Goal: Information Seeking & Learning: Find specific fact

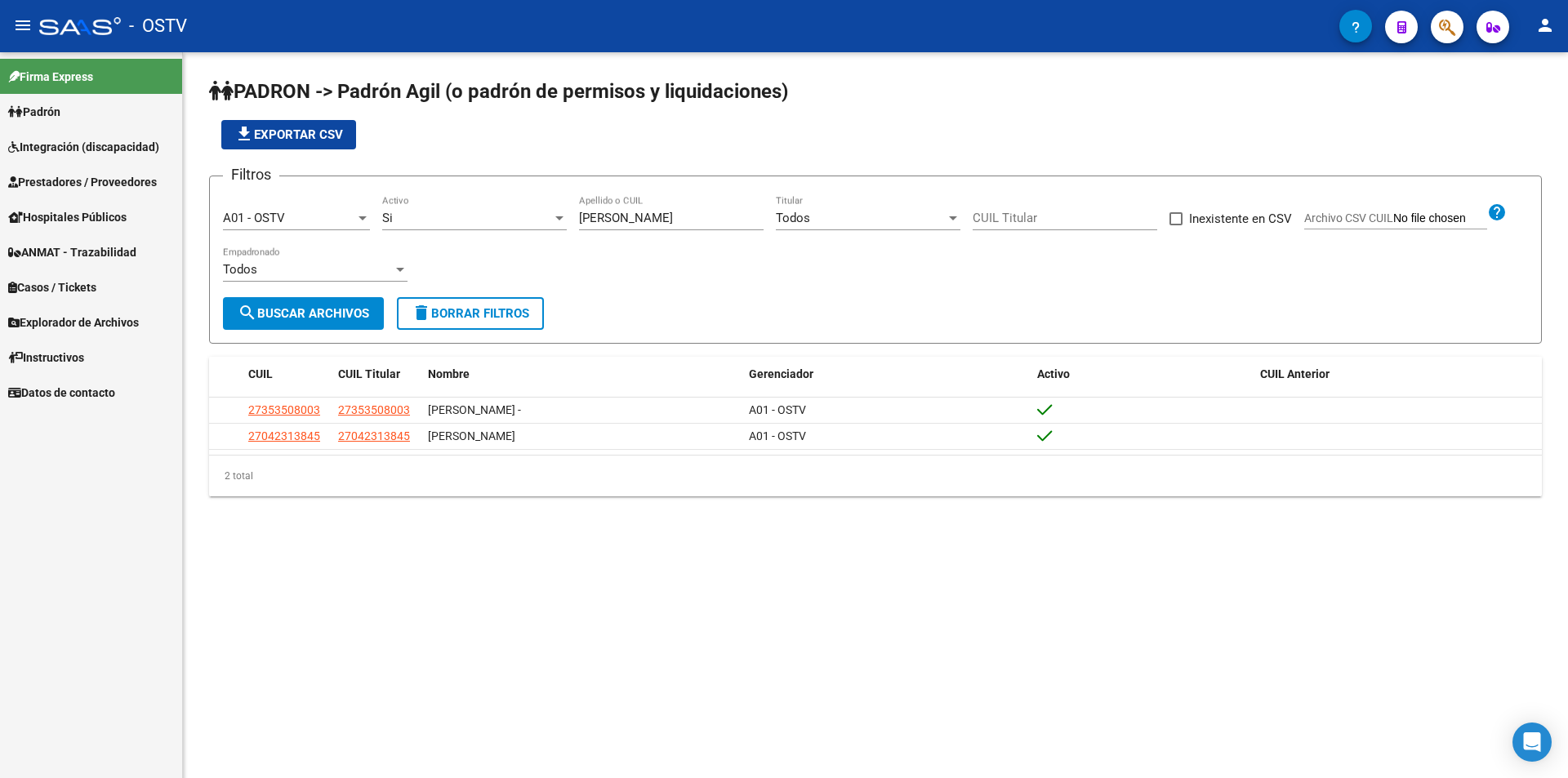
drag, startPoint x: 652, startPoint y: 225, endPoint x: 619, endPoint y: 186, distance: 51.1
click at [621, 218] on div "[PERSON_NAME] Apellido o CUIL" at bounding box center [671, 213] width 185 height 35
click at [638, 145] on div "file_download Exportar CSV" at bounding box center [875, 135] width 1333 height 30
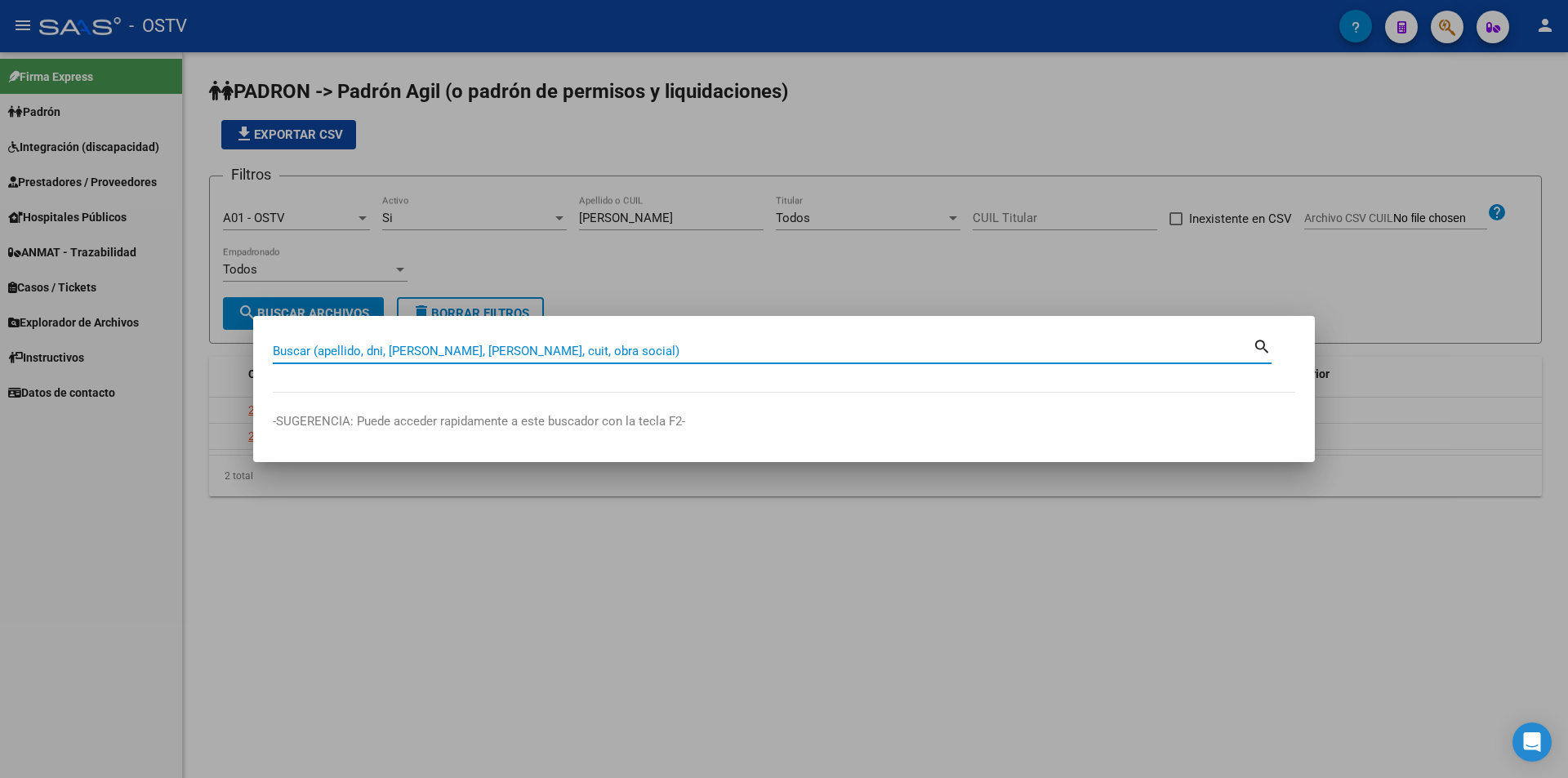
paste input "36789208"
type input "36789208"
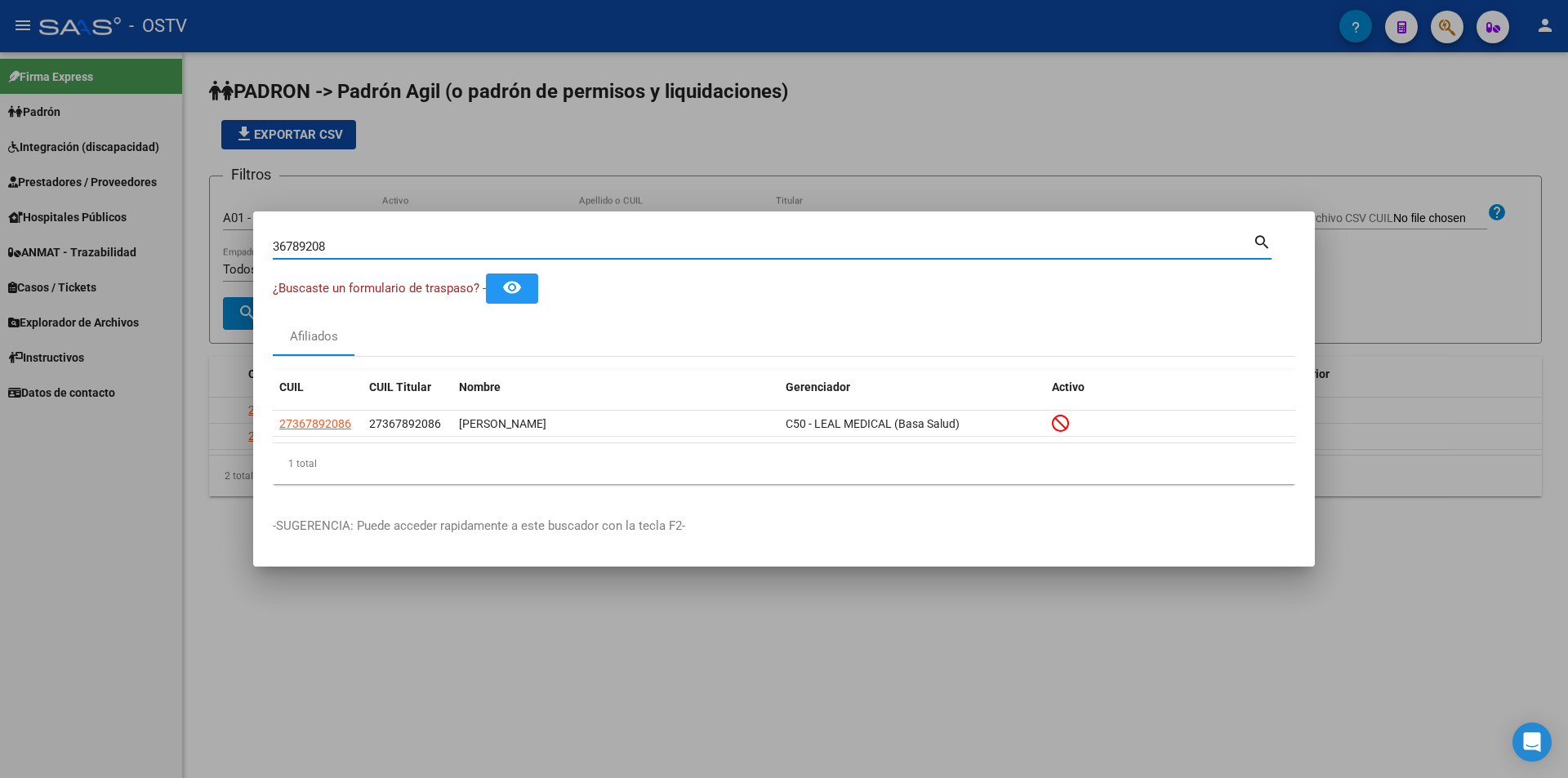
click at [426, 164] on div at bounding box center [784, 389] width 1568 height 778
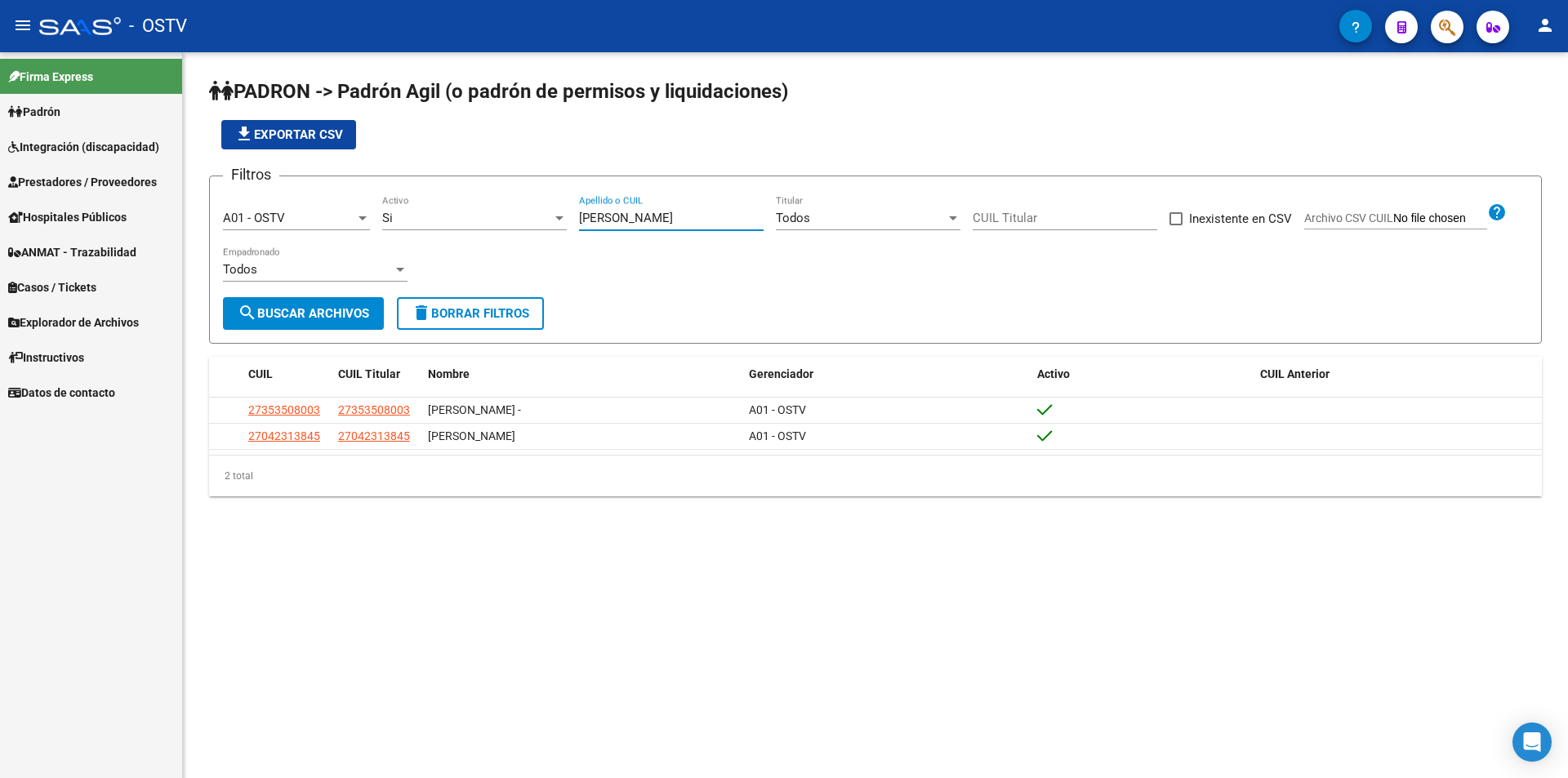
drag, startPoint x: 633, startPoint y: 221, endPoint x: 377, endPoint y: 186, distance: 258.4
click at [386, 188] on form "Filtros A01 - OSTV Seleccionar Gerenciador Si Activo [PERSON_NAME] Apellido o C…" at bounding box center [875, 260] width 1333 height 168
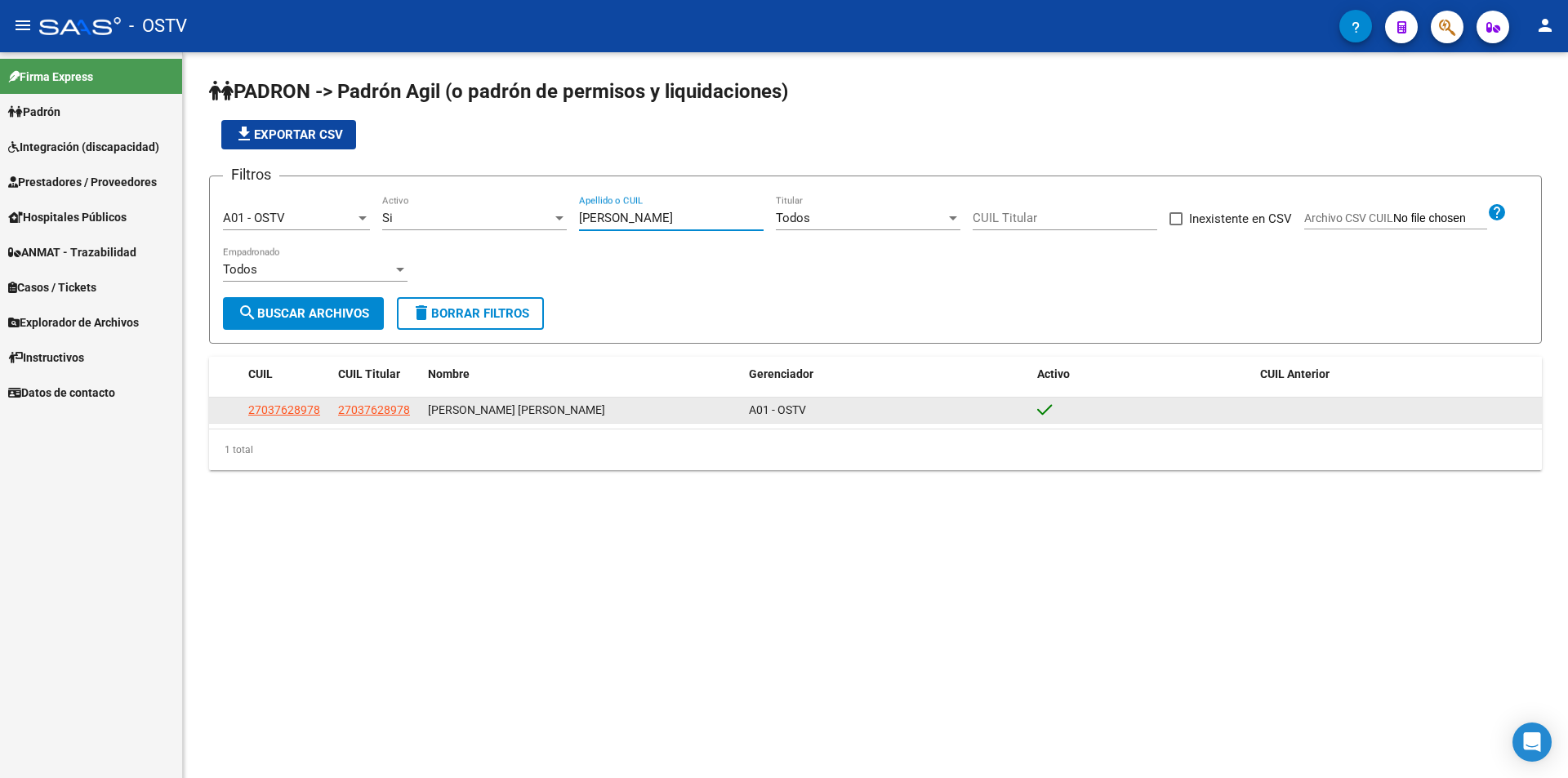
type input "[PERSON_NAME]"
click at [296, 418] on app-link-go-to "27037628978" at bounding box center [284, 410] width 72 height 19
click at [294, 408] on span "27037628978" at bounding box center [284, 410] width 72 height 13
type textarea "27037628978"
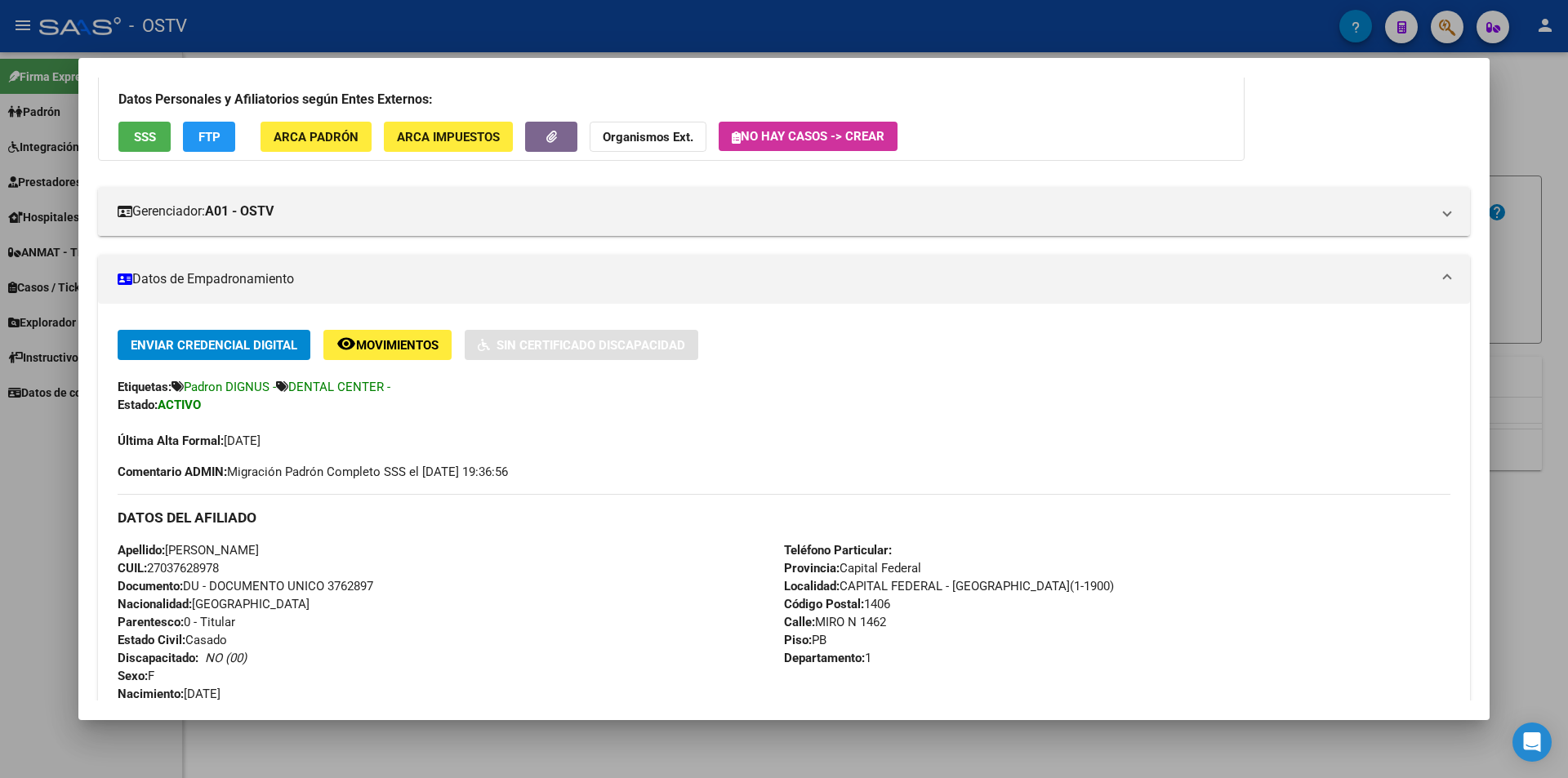
scroll to position [245, 0]
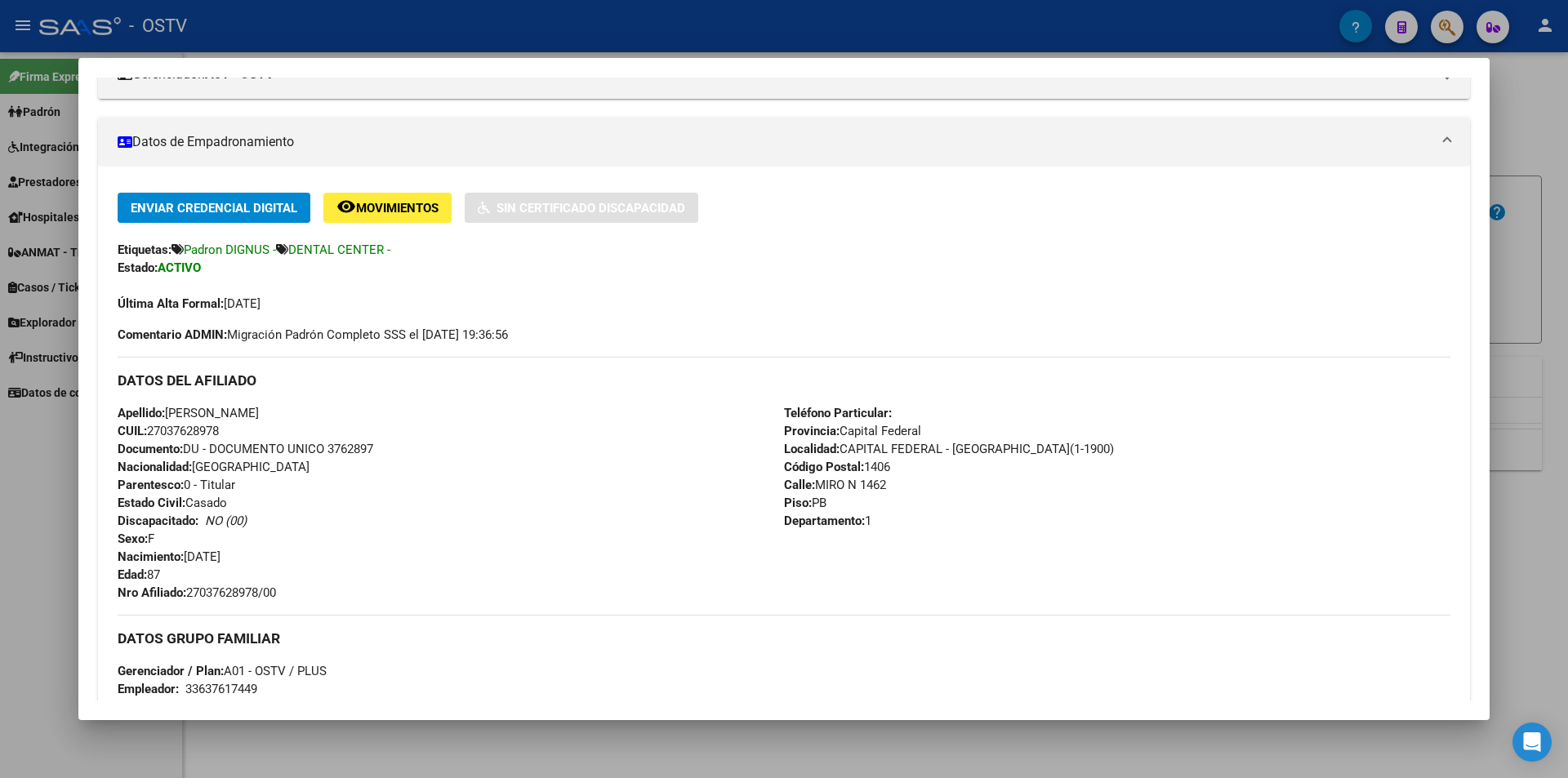
click at [345, 456] on div "Apellido: [PERSON_NAME]: 27037628978 Documento: DU - DOCUMENTO UNICO 3762897 Na…" at bounding box center [451, 503] width 666 height 198
click at [352, 454] on span "Documento: DU - DOCUMENTO UNICO 3762897" at bounding box center [246, 450] width 256 height 15
click at [352, 452] on span "Documento: DU - DOCUMENTO UNICO 3762897" at bounding box center [246, 450] width 256 height 15
copy span "3762897"
click at [231, 590] on span "Nro Afiliado: 27037628978/00" at bounding box center [197, 593] width 158 height 15
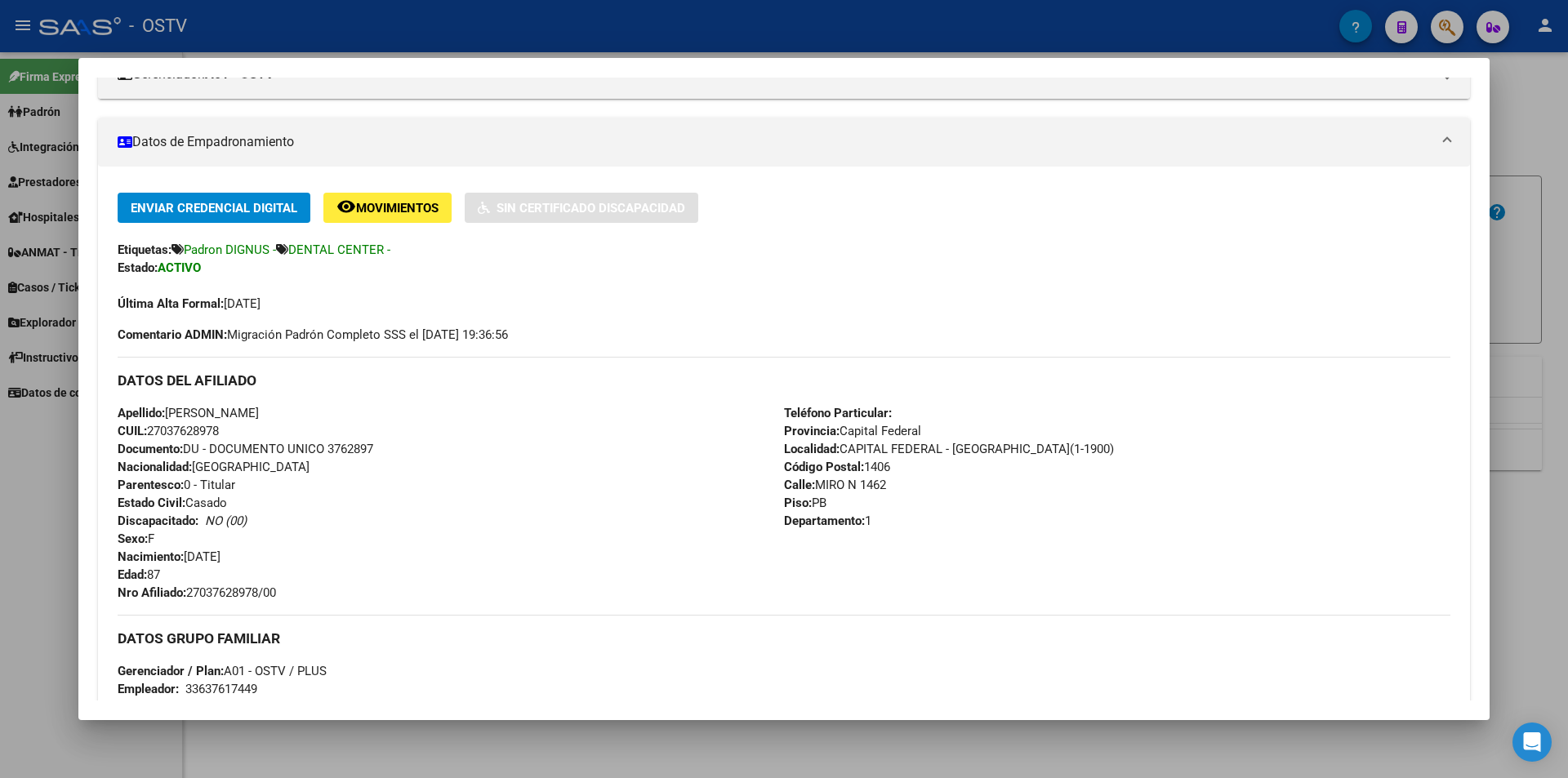
click at [231, 590] on span "Nro Afiliado: 27037628978/00" at bounding box center [197, 593] width 158 height 15
copy span "27037628978"
click at [454, 26] on div at bounding box center [784, 389] width 1568 height 778
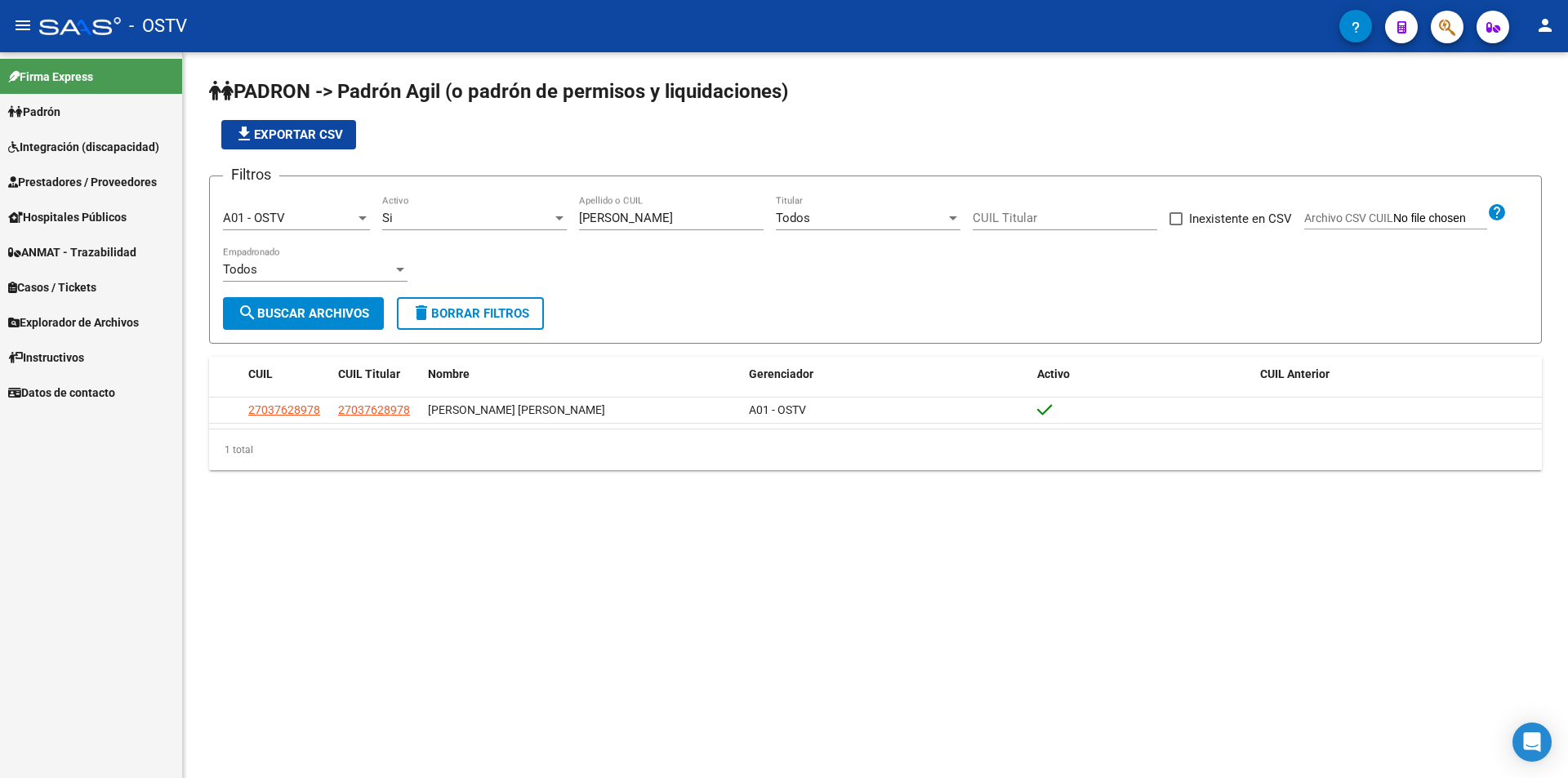
click at [535, 161] on app-list-header "PADRON -> Padrón Agil ([PERSON_NAME] de permisos y liquidaciones) file_download…" at bounding box center [875, 211] width 1333 height 266
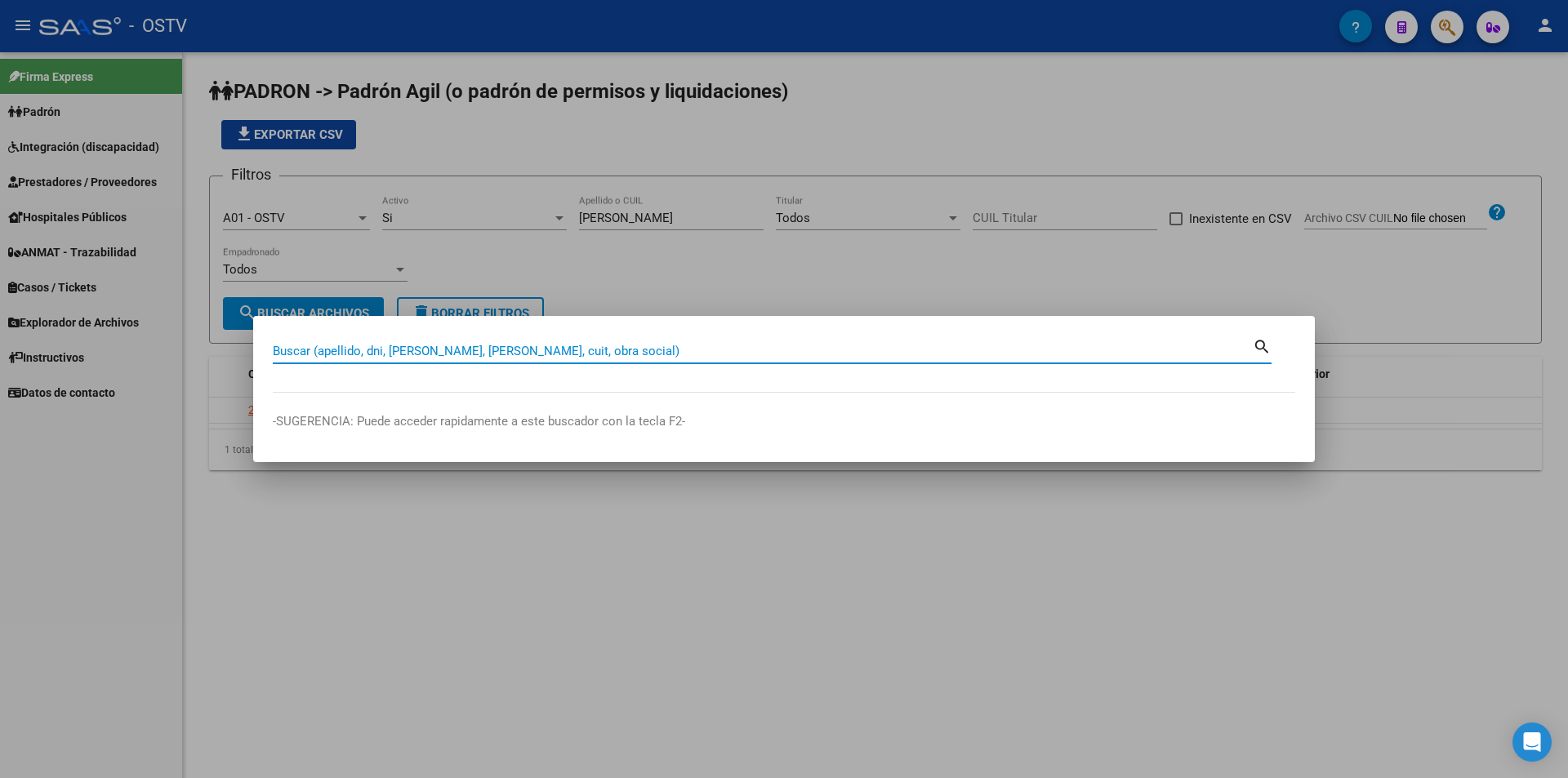
paste input "48638219"
type input "48638219"
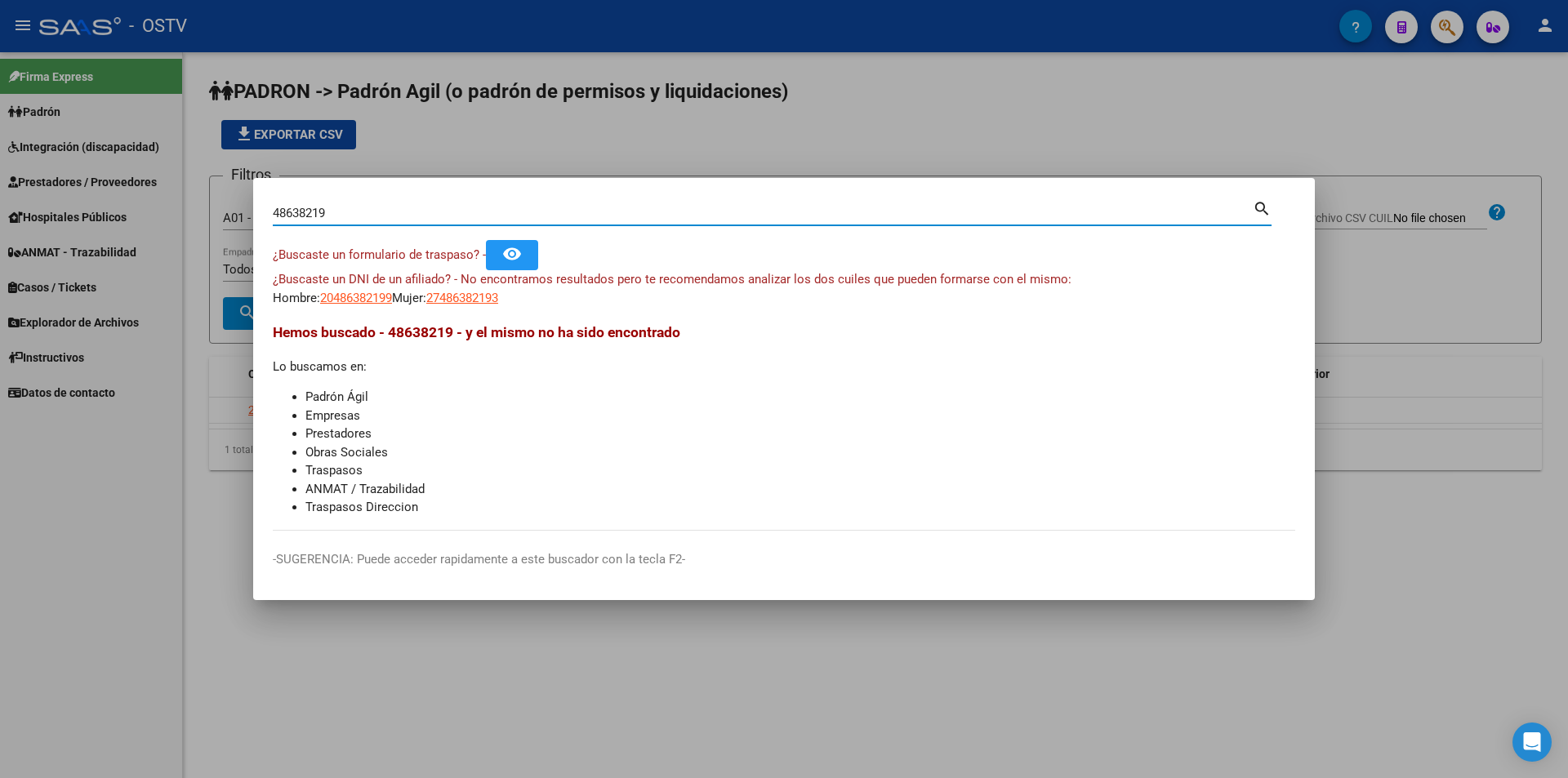
click at [480, 306] on app-link-go-to "27486382193" at bounding box center [462, 298] width 72 height 19
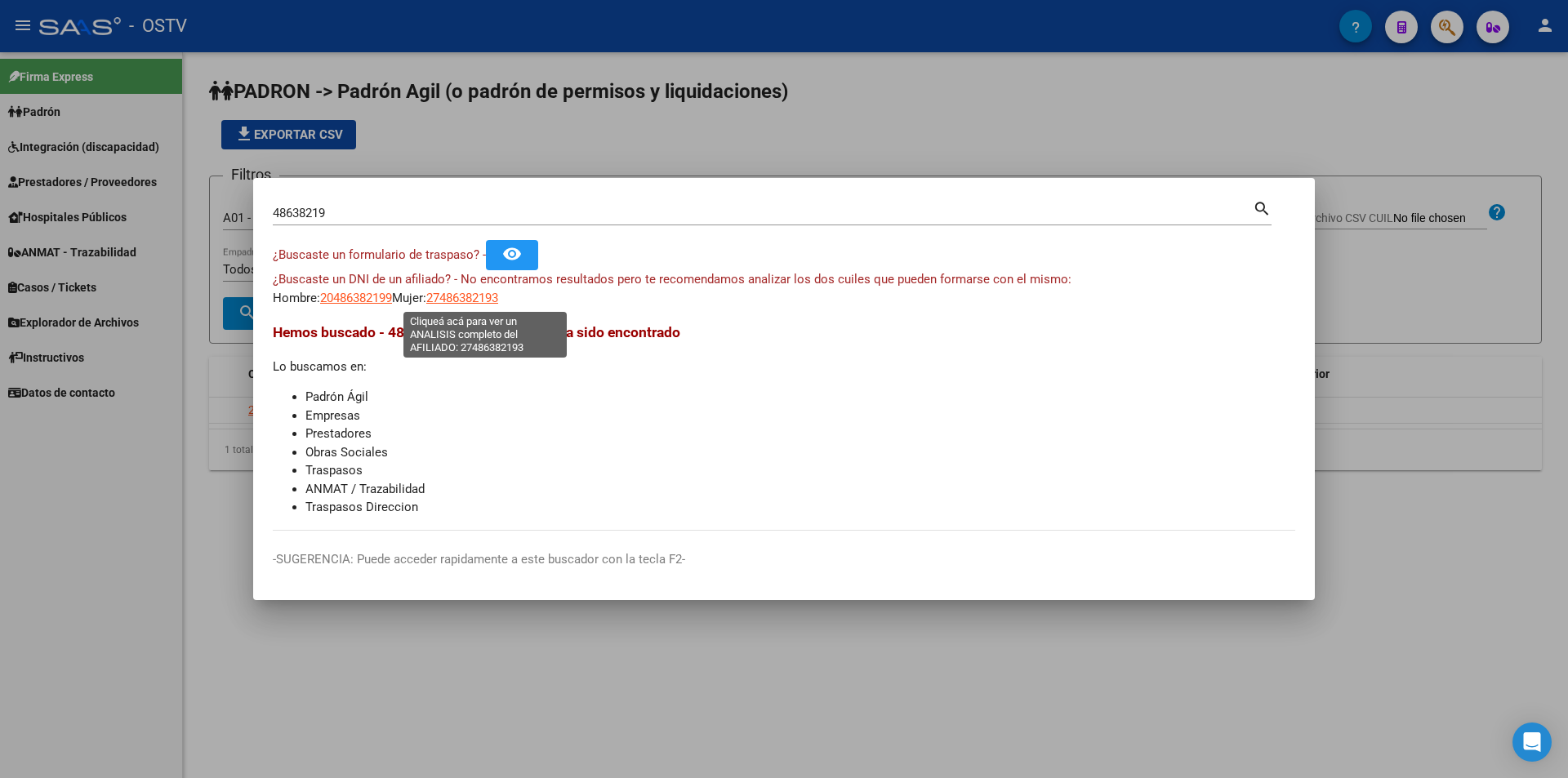
click at [480, 299] on span "27486382193" at bounding box center [462, 298] width 72 height 15
type textarea "27486382193"
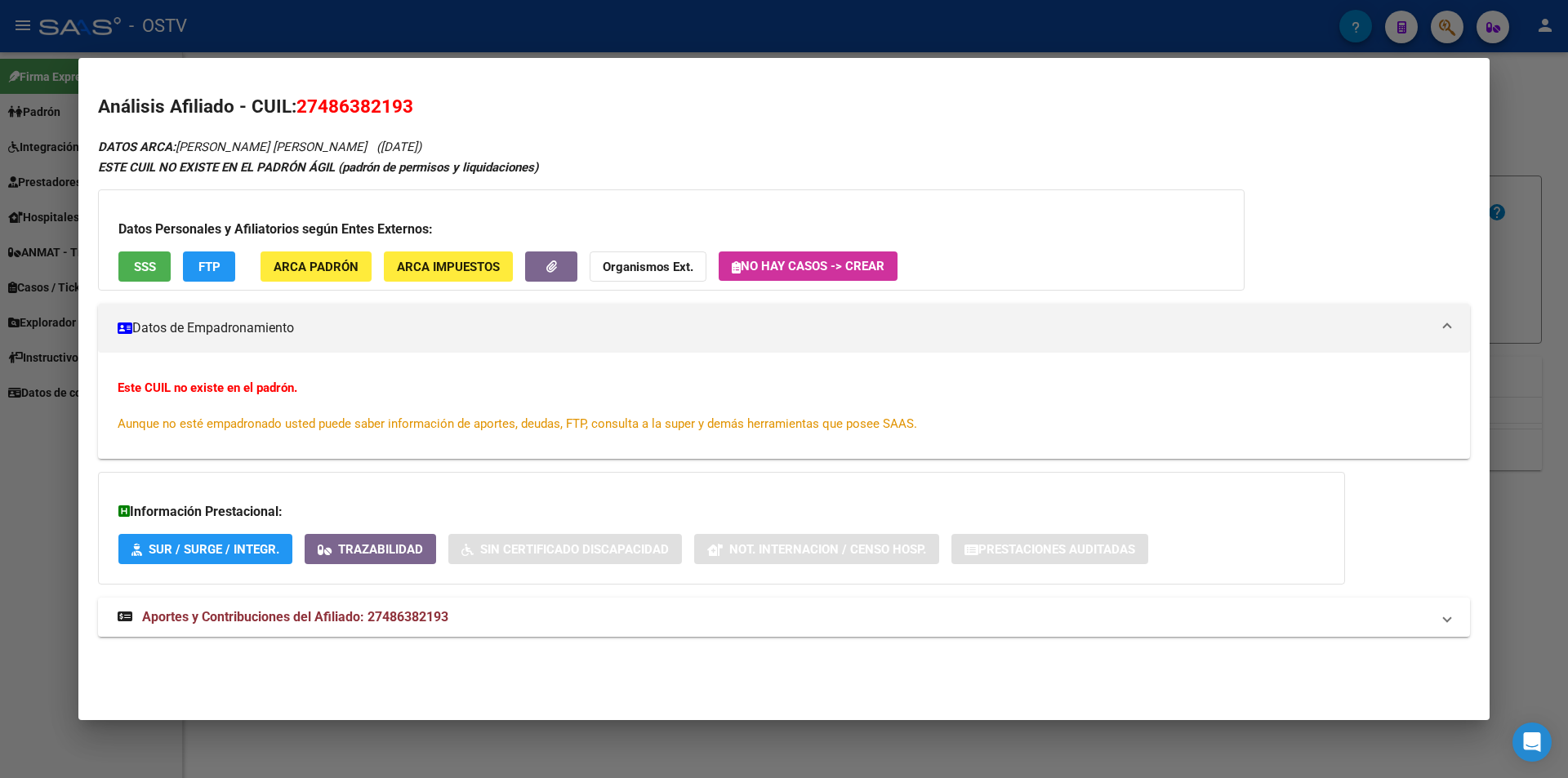
click at [407, 12] on div at bounding box center [784, 389] width 1568 height 778
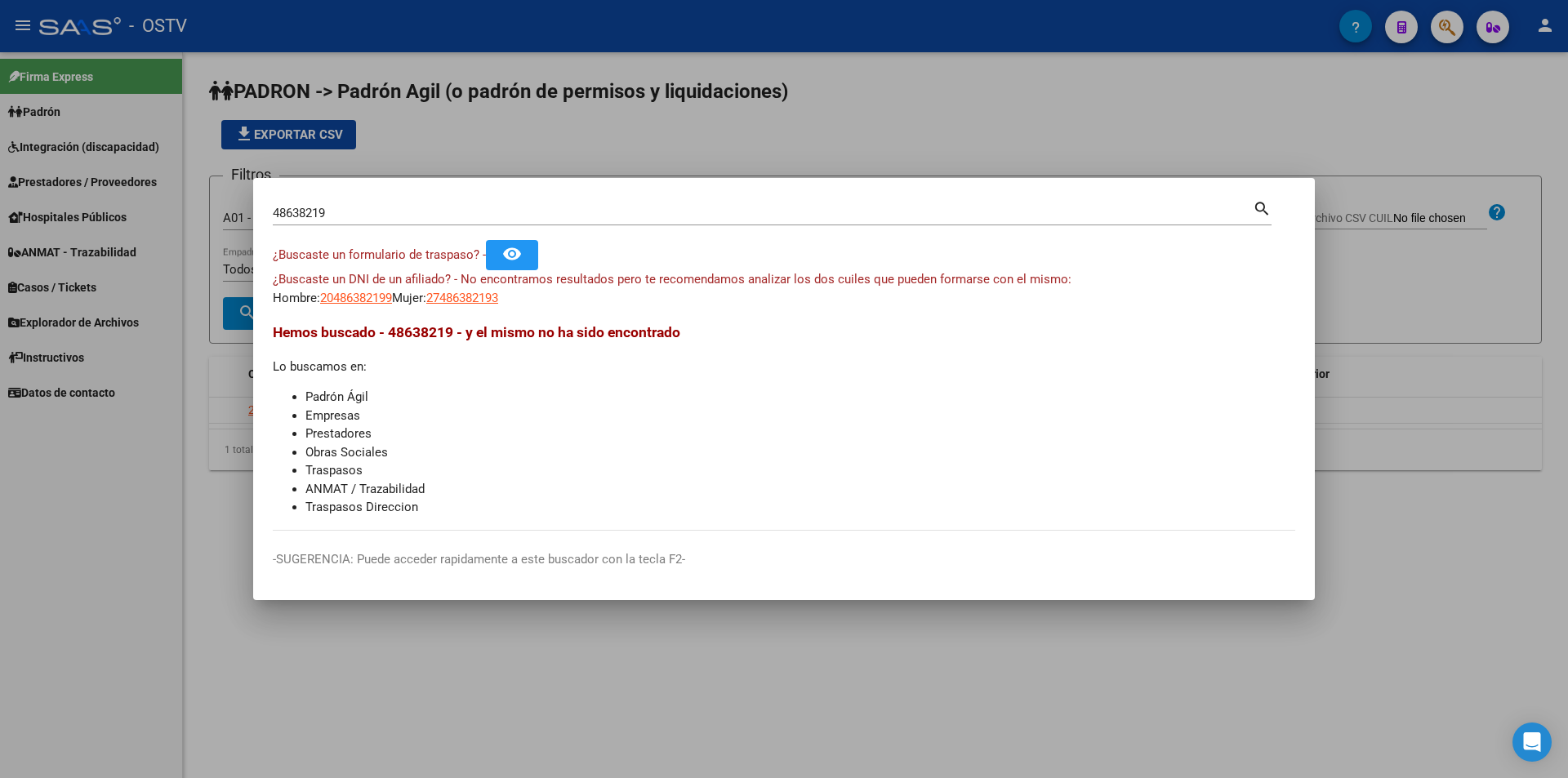
click at [582, 169] on div at bounding box center [784, 389] width 1568 height 778
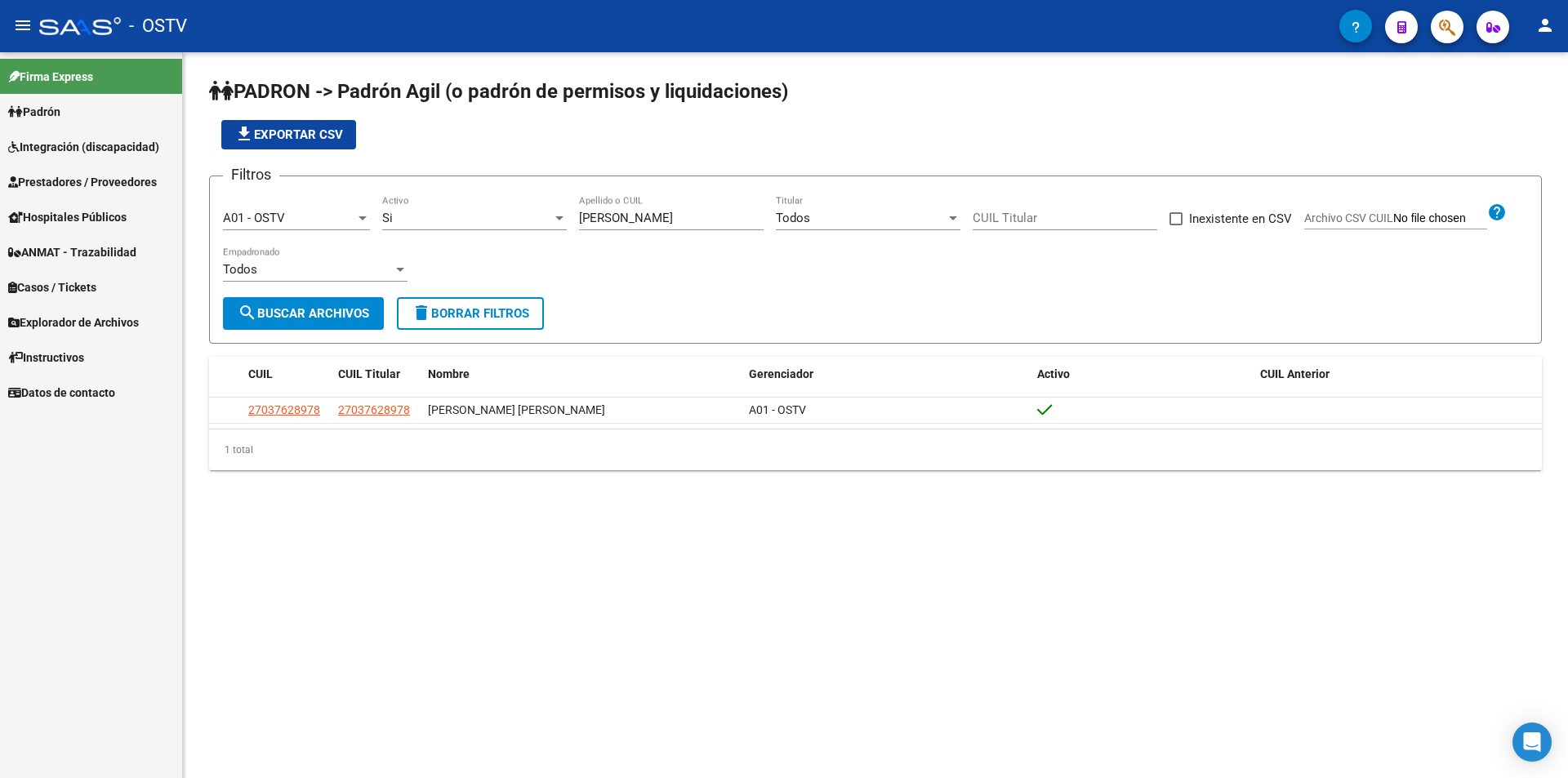
click at [649, 229] on div "[PERSON_NAME] o CUIL" at bounding box center [671, 213] width 185 height 35
drag, startPoint x: 650, startPoint y: 219, endPoint x: 412, endPoint y: 217, distance: 238.0
click at [416, 217] on div "Filtros A01 - OSTV Seleccionar Gerenciador Si Activo [PERSON_NAME] Apellido o C…" at bounding box center [875, 243] width 1305 height 108
paste input "[PERSON_NAME]"
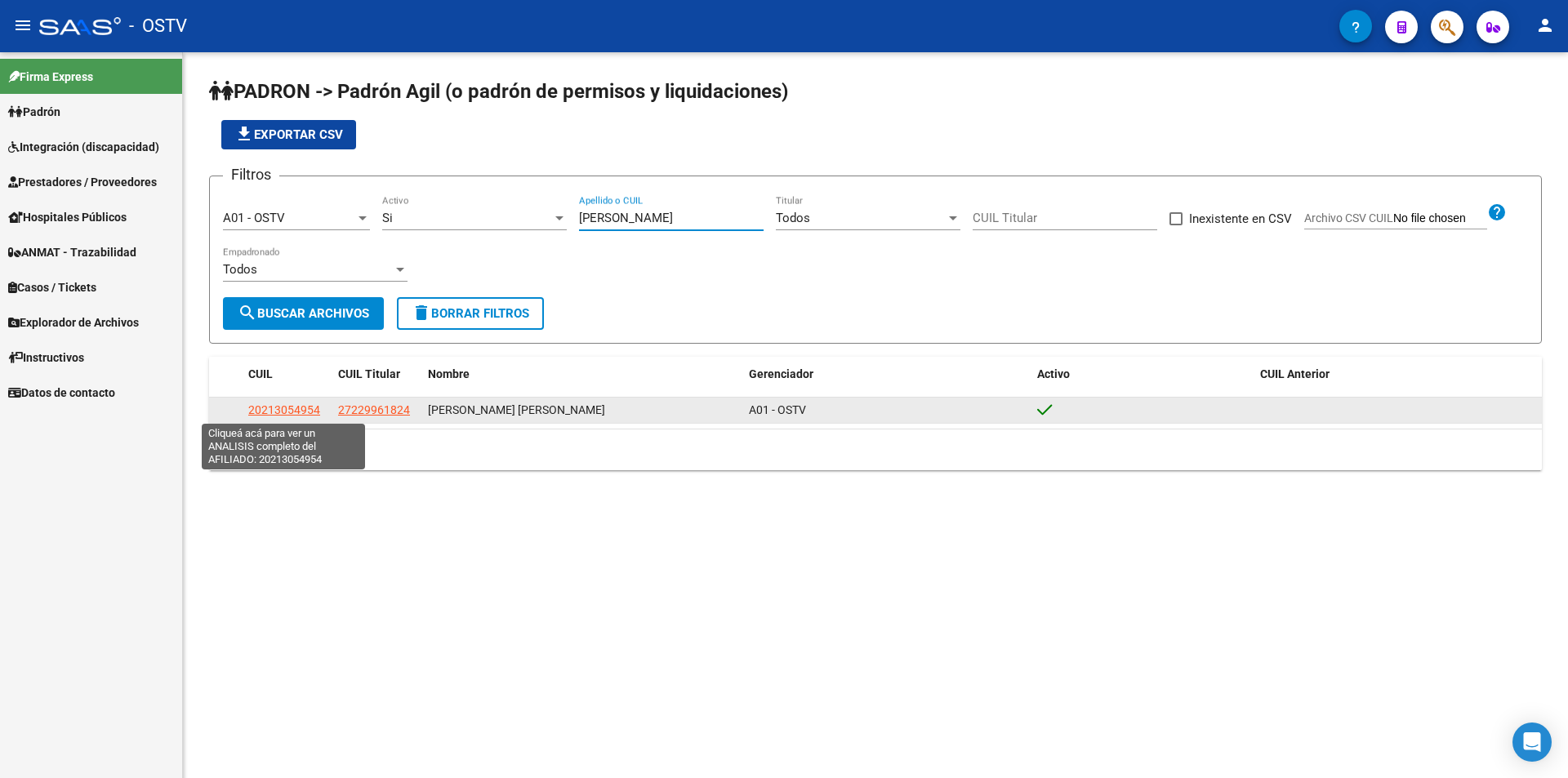
type input "[PERSON_NAME]"
click at [293, 405] on span "20213054954" at bounding box center [284, 410] width 72 height 13
type textarea "20213054954"
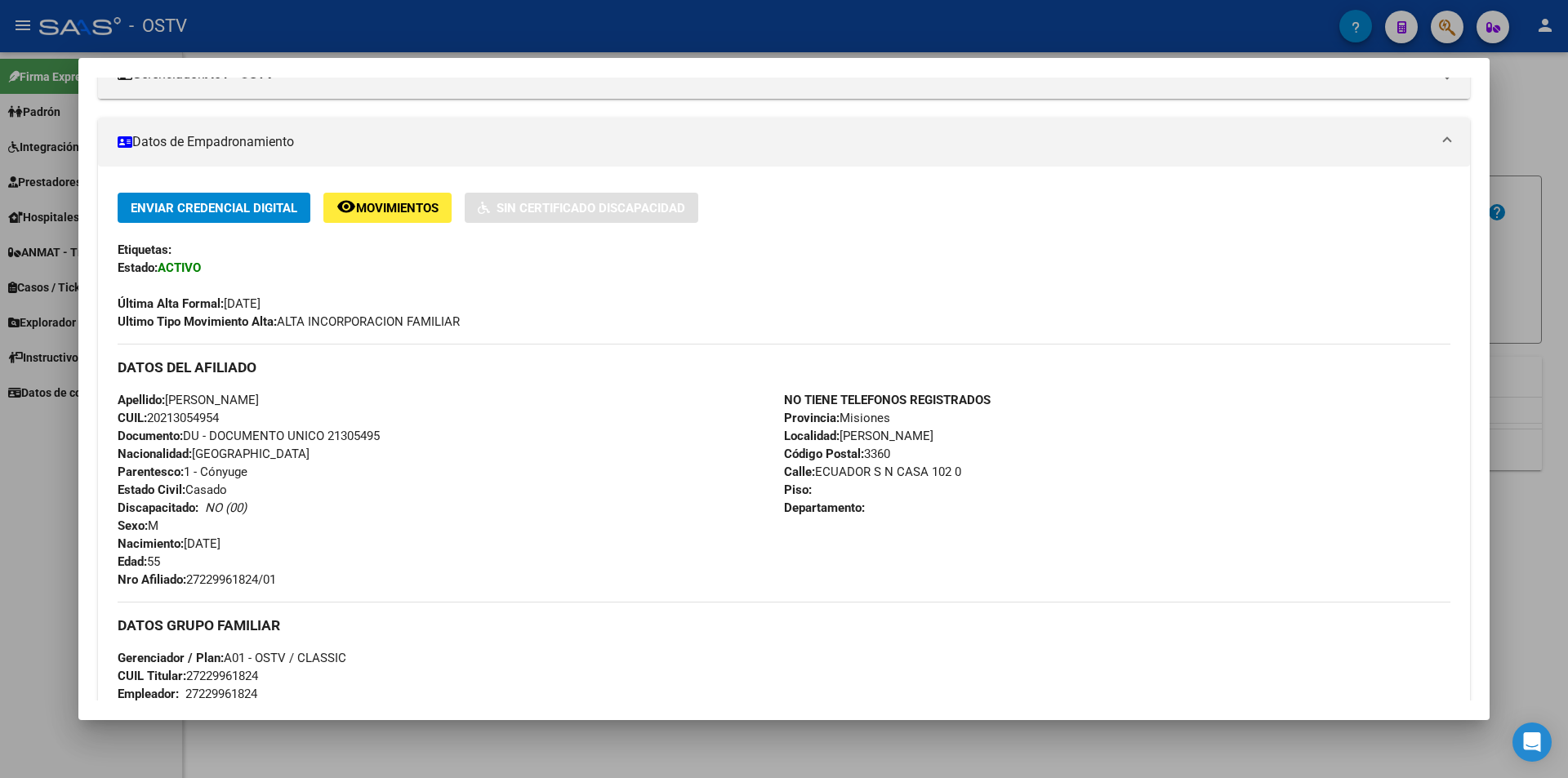
click at [353, 434] on span "Documento: DU - DOCUMENTO UNICO 21305495" at bounding box center [249, 436] width 262 height 15
copy span "21305495"
click at [219, 577] on span "Nro Afiliado: 27229961824/01" at bounding box center [197, 580] width 158 height 15
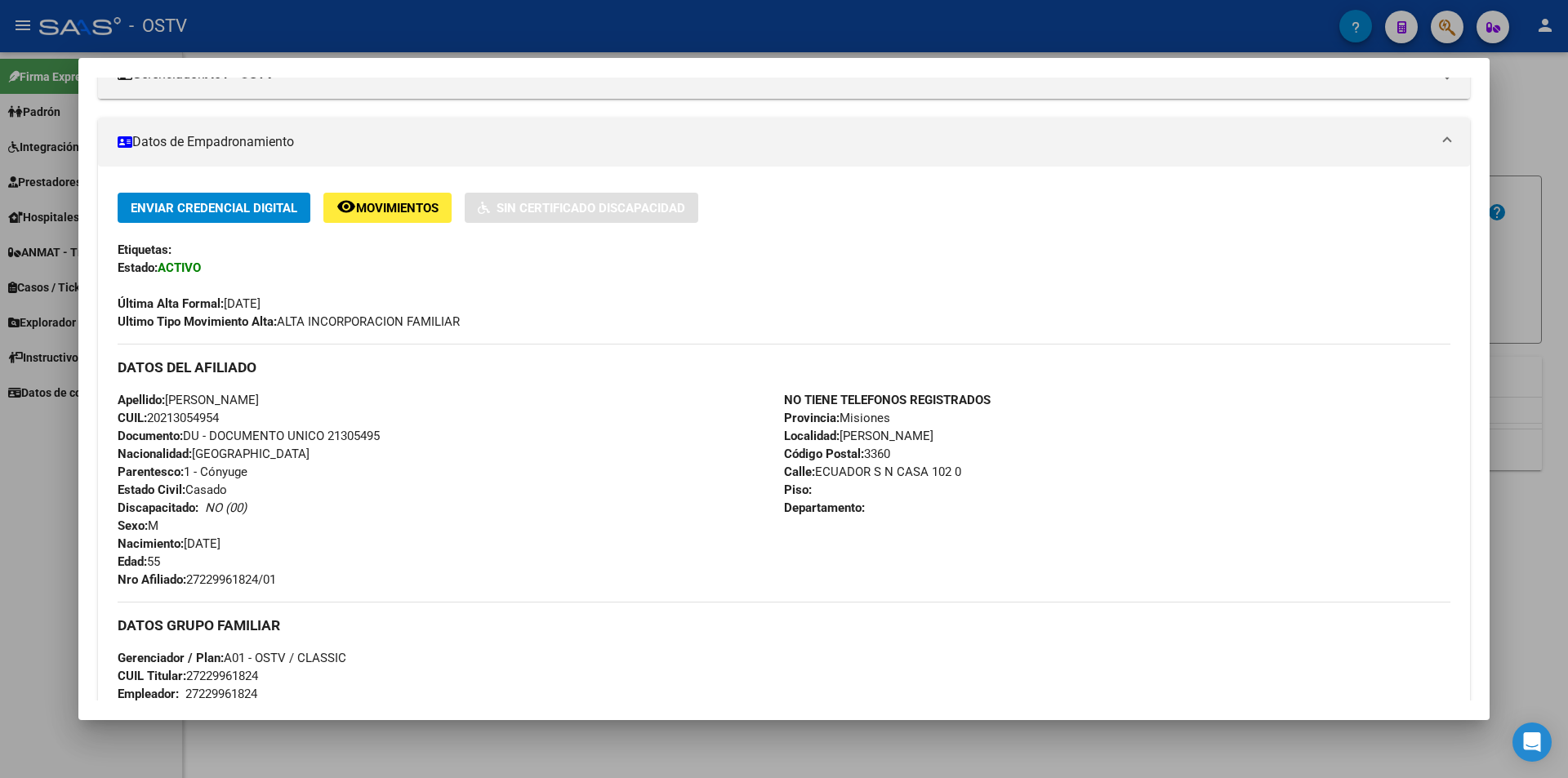
copy span "27229961824"
click at [346, 16] on div at bounding box center [784, 389] width 1568 height 778
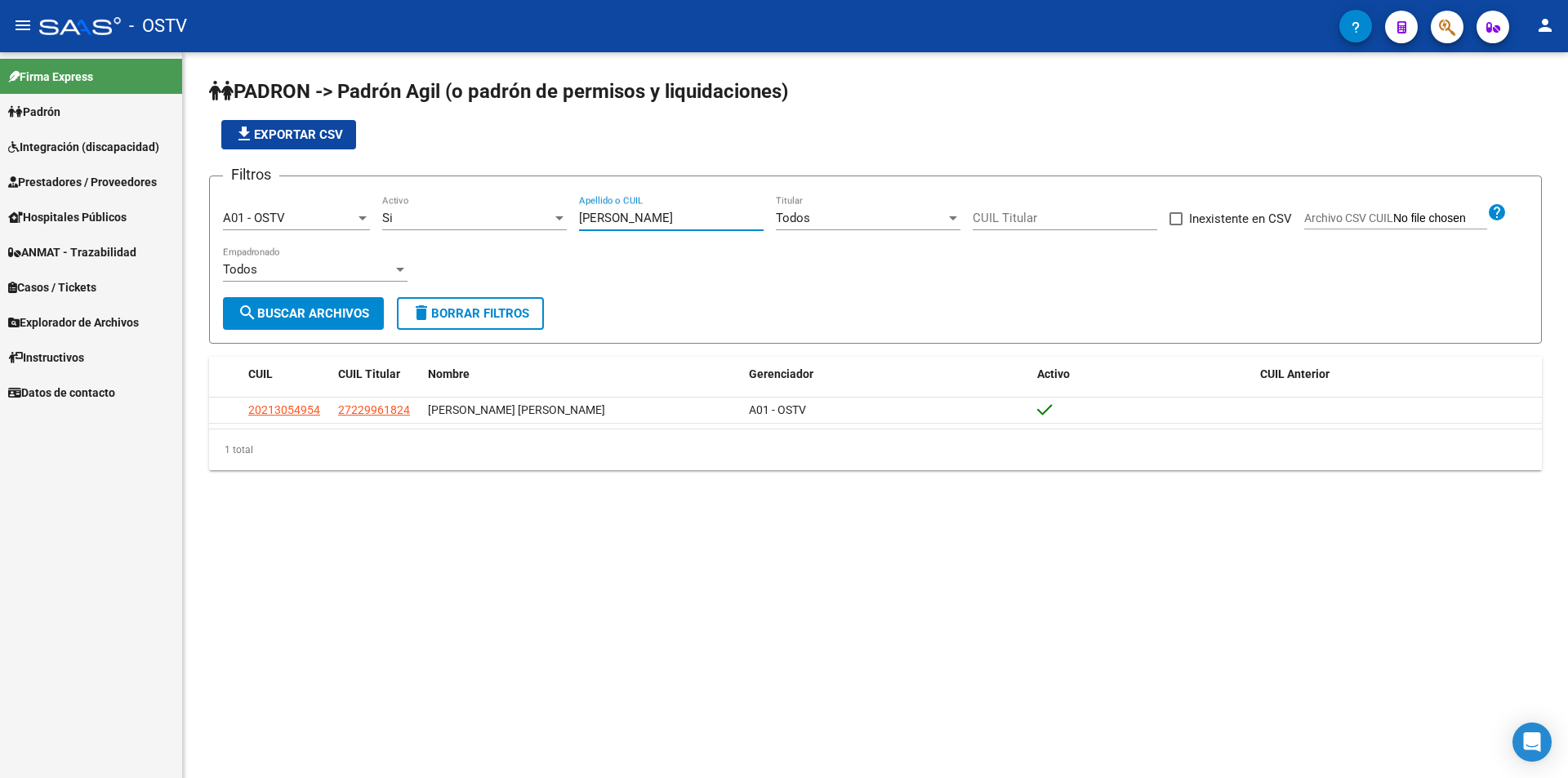
drag, startPoint x: 627, startPoint y: 214, endPoint x: 545, endPoint y: 210, distance: 82.1
click at [553, 210] on div "Filtros A01 - OSTV Seleccionar Gerenciador Si Activo [PERSON_NAME] Apellido o C…" at bounding box center [875, 243] width 1305 height 108
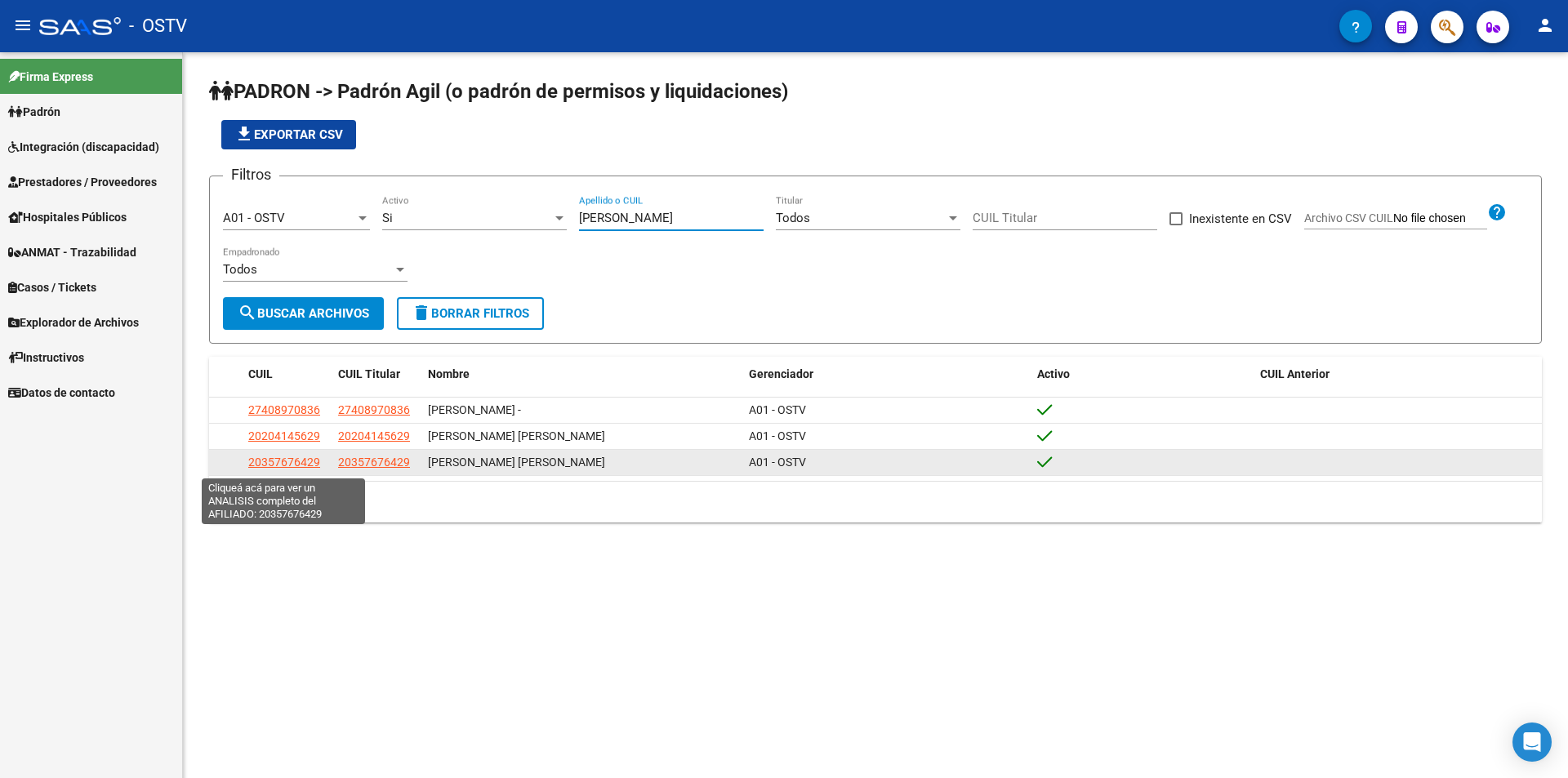
type input "[PERSON_NAME]"
click at [285, 467] on span "20357676429" at bounding box center [284, 462] width 72 height 13
type textarea "20357676429"
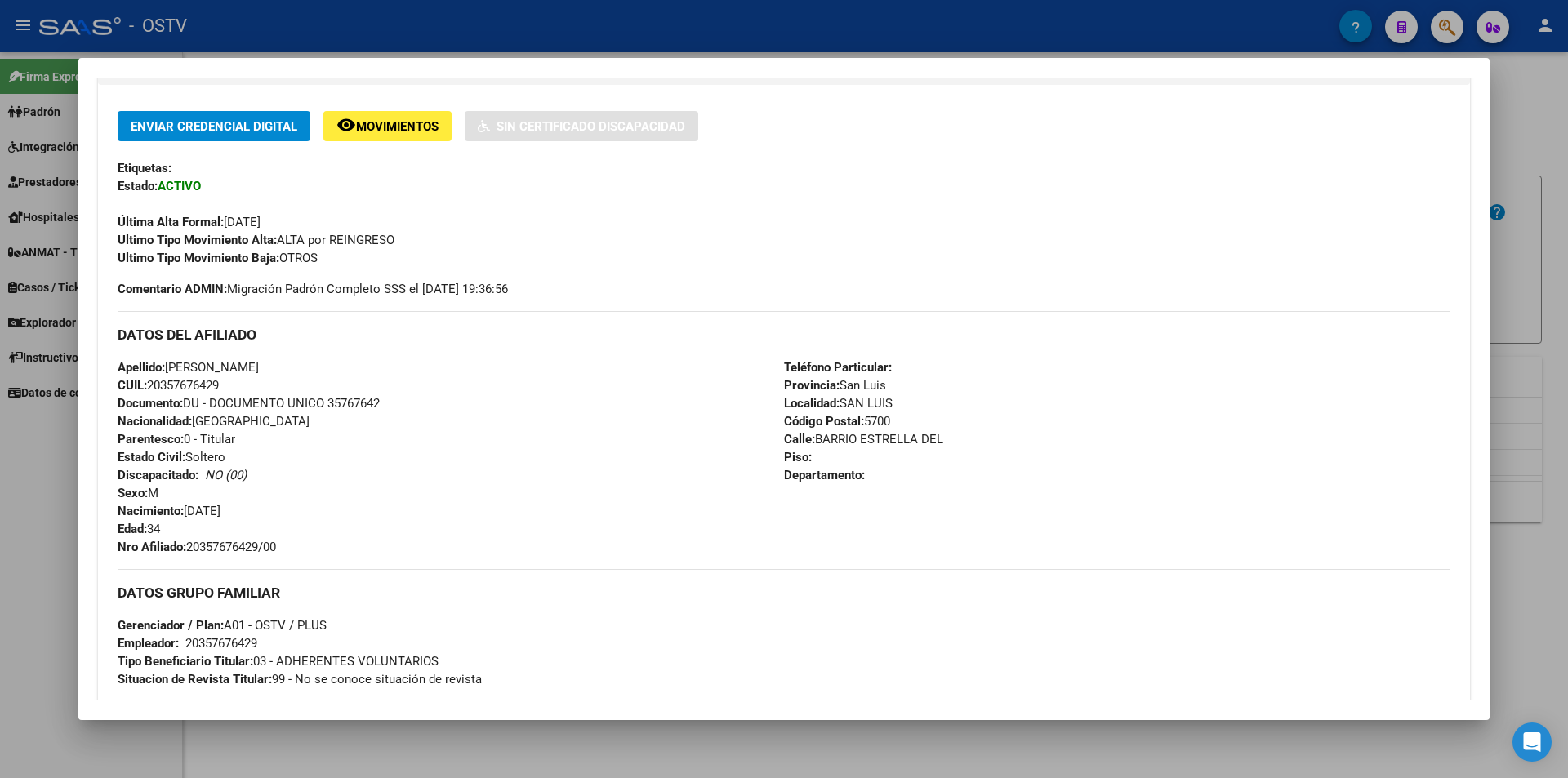
scroll to position [572, 0]
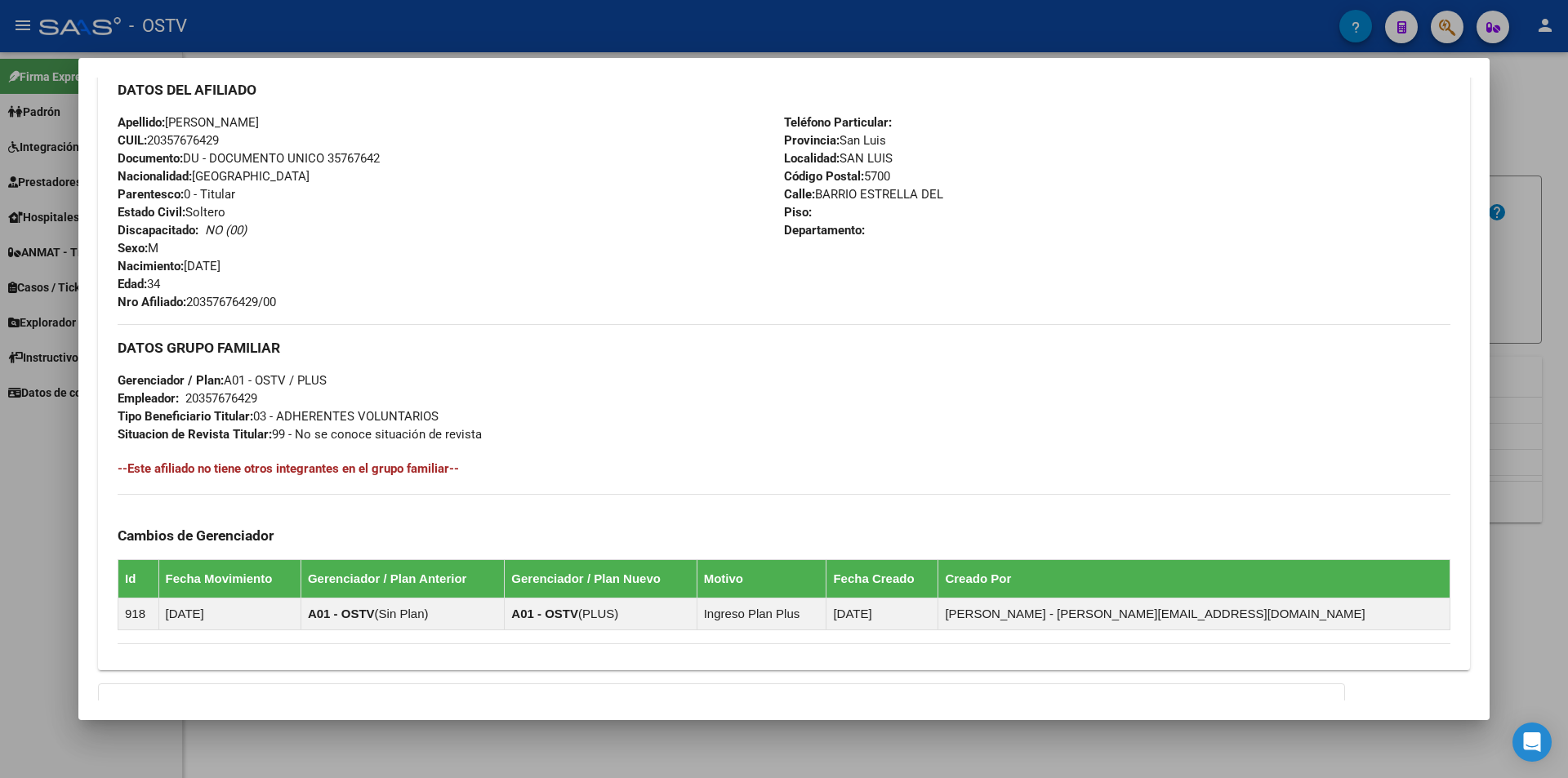
click at [358, 137] on div "Apellido: [PERSON_NAME] CUIL: 20357676429 Documento: DU - DOCUMENTO UNICO 35767…" at bounding box center [451, 213] width 666 height 198
click at [350, 151] on span "Documento: DU - DOCUMENTO UNICO 35767642" at bounding box center [249, 158] width 262 height 15
copy span "35767642"
click at [220, 302] on span "Nro Afiliado: 20357676429/00" at bounding box center [197, 302] width 158 height 15
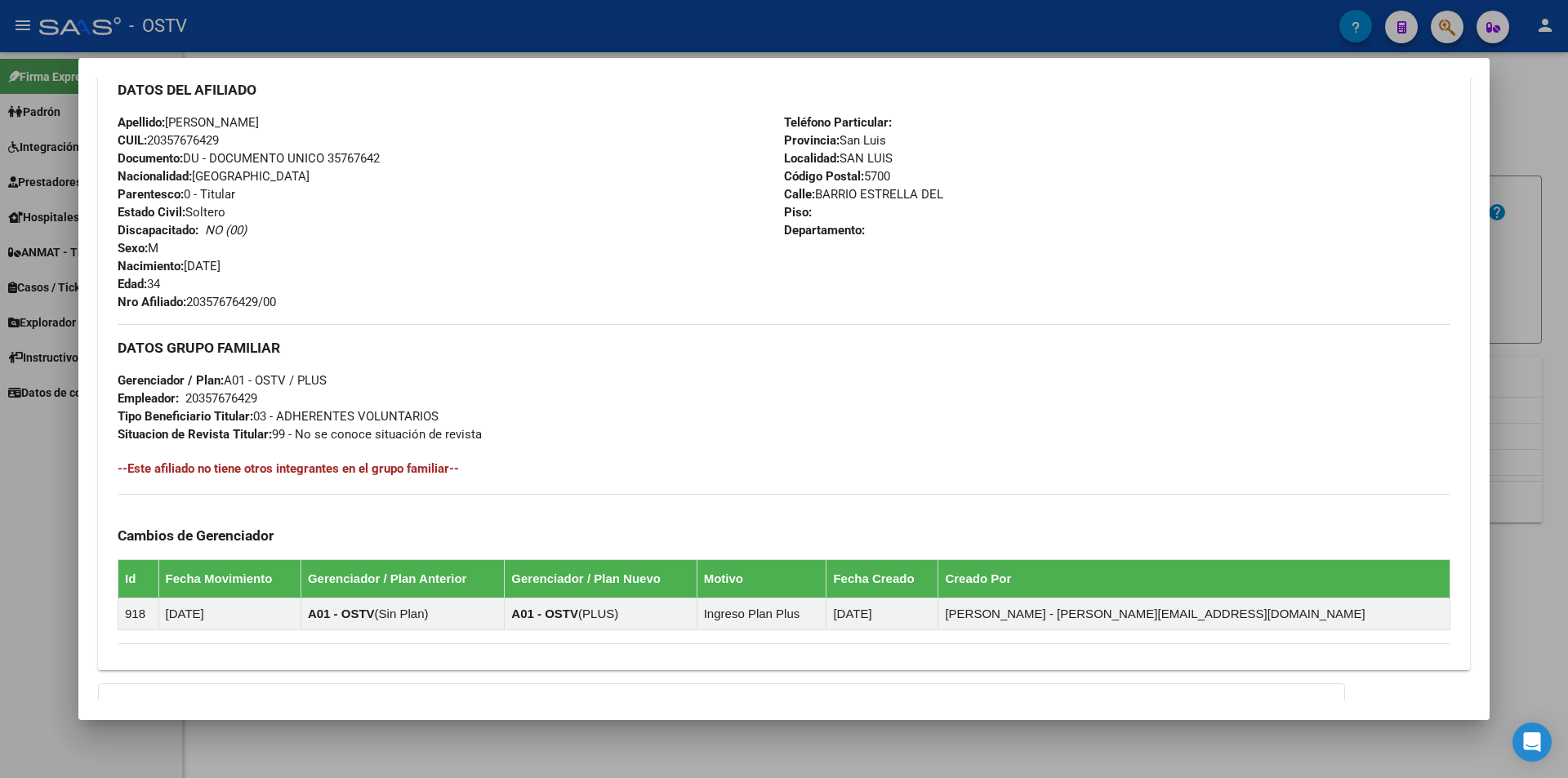
click at [220, 302] on span "Nro Afiliado: 20357676429/00" at bounding box center [197, 302] width 158 height 15
copy span "20357676429"
click at [419, 17] on div at bounding box center [784, 389] width 1568 height 778
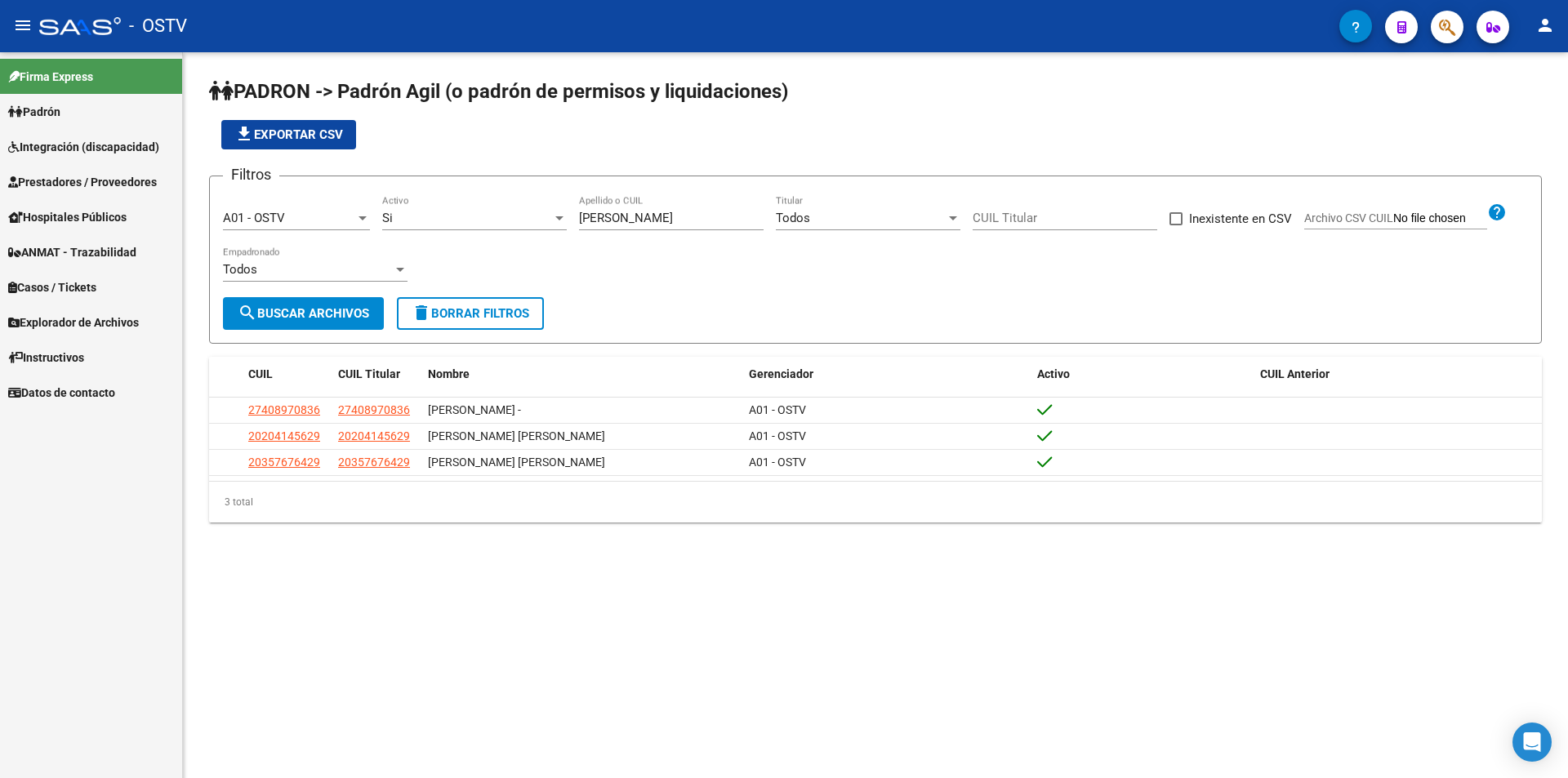
click at [459, 177] on form "Filtros A01 - OSTV Seleccionar Gerenciador Si Activo [PERSON_NAME] Apellido o C…" at bounding box center [875, 260] width 1333 height 168
drag, startPoint x: 613, startPoint y: 224, endPoint x: 554, endPoint y: 224, distance: 59.0
click at [554, 224] on div "Filtros A01 - OSTV Seleccionar Gerenciador Si Activo [PERSON_NAME] Apellido o C…" at bounding box center [875, 243] width 1305 height 108
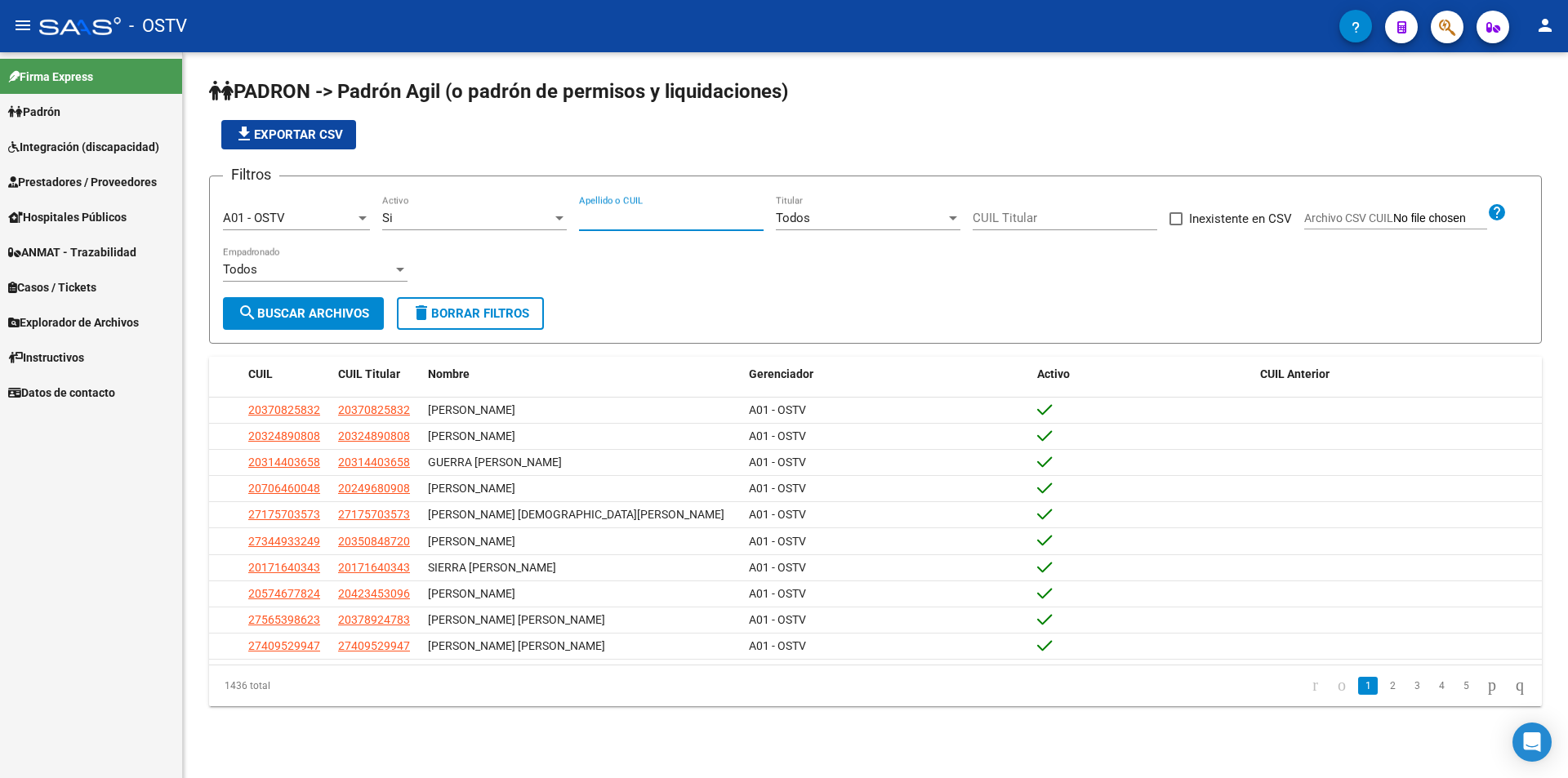
click at [599, 285] on div "Filtros A01 - OSTV Seleccionar Gerenciador Si Activo Apellido o CUIL Todos Titu…" at bounding box center [875, 243] width 1305 height 108
click at [623, 212] on input "Apellido o CUIL" at bounding box center [671, 218] width 185 height 15
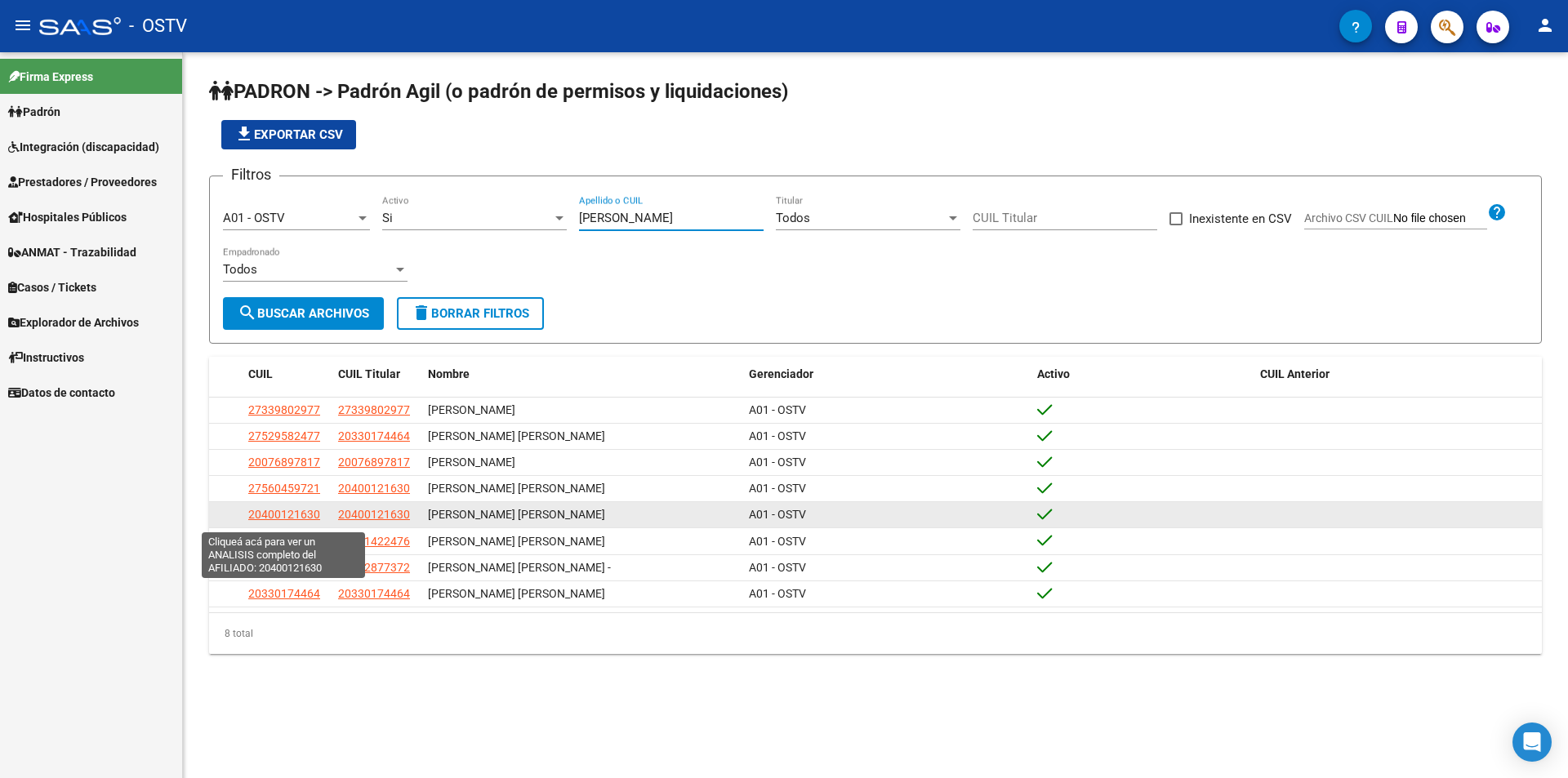
type input "[PERSON_NAME]"
click at [285, 519] on span "20400121630" at bounding box center [284, 515] width 72 height 13
type textarea "20400121630"
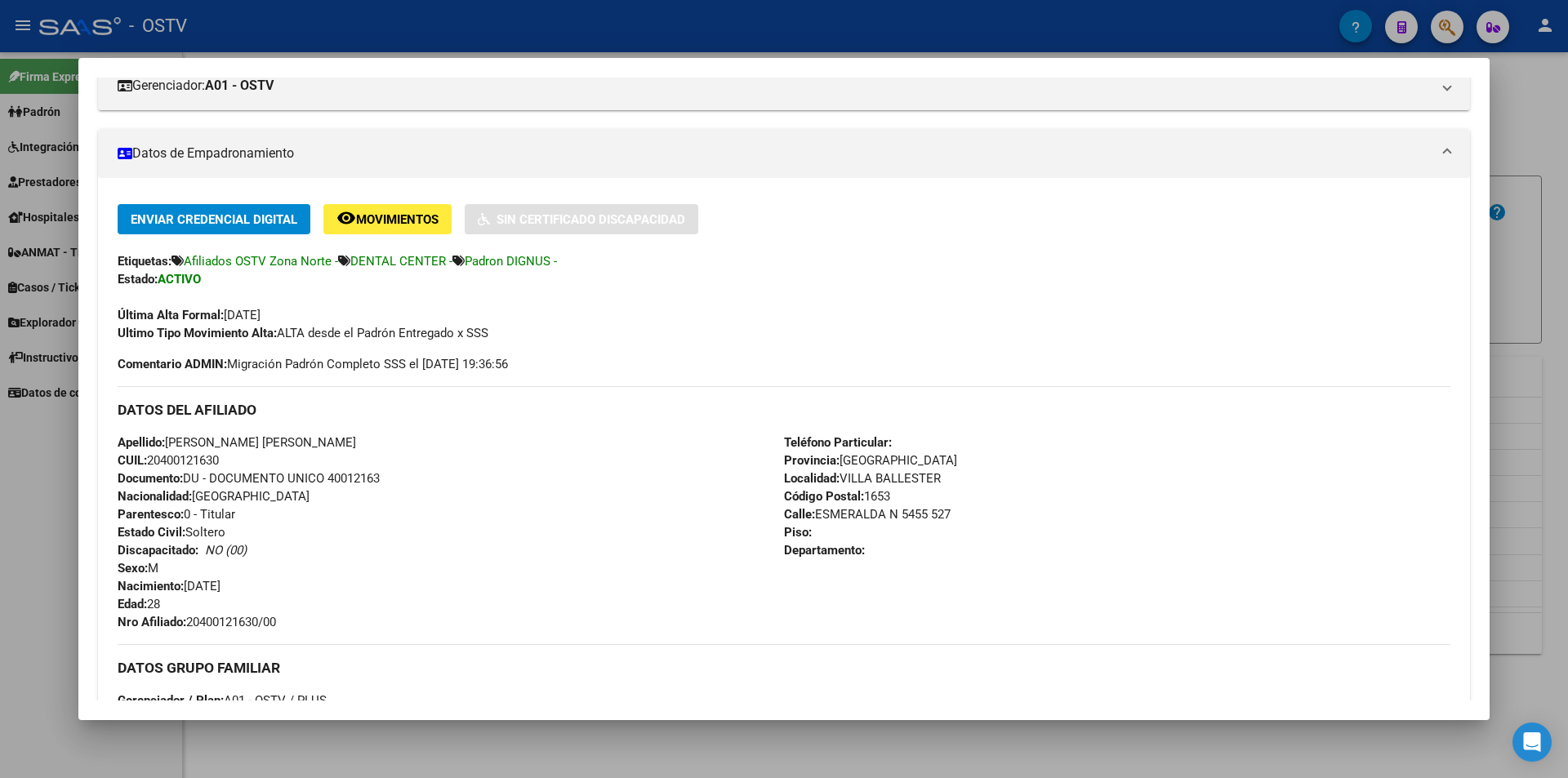
scroll to position [327, 0]
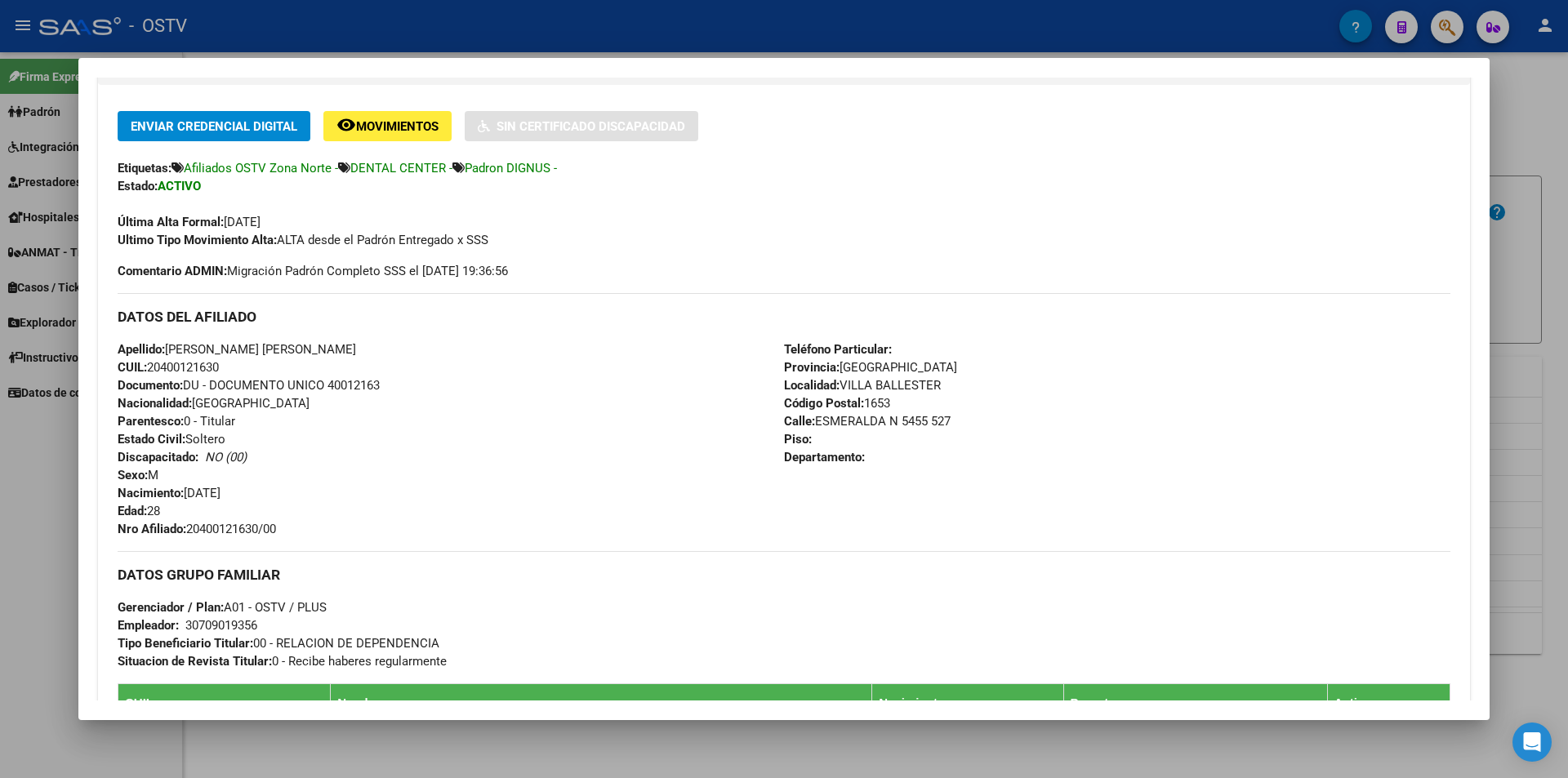
drag, startPoint x: 191, startPoint y: 526, endPoint x: 308, endPoint y: 540, distance: 117.8
click at [308, 540] on div "Enviar Credencial Digital remove_red_eye Movimientos Sin Certificado Discapacid…" at bounding box center [784, 512] width 1333 height 801
drag, startPoint x: 191, startPoint y: 532, endPoint x: 282, endPoint y: 534, distance: 91.0
click at [276, 534] on span "Nro Afiliado: 20400121630/00" at bounding box center [197, 530] width 158 height 15
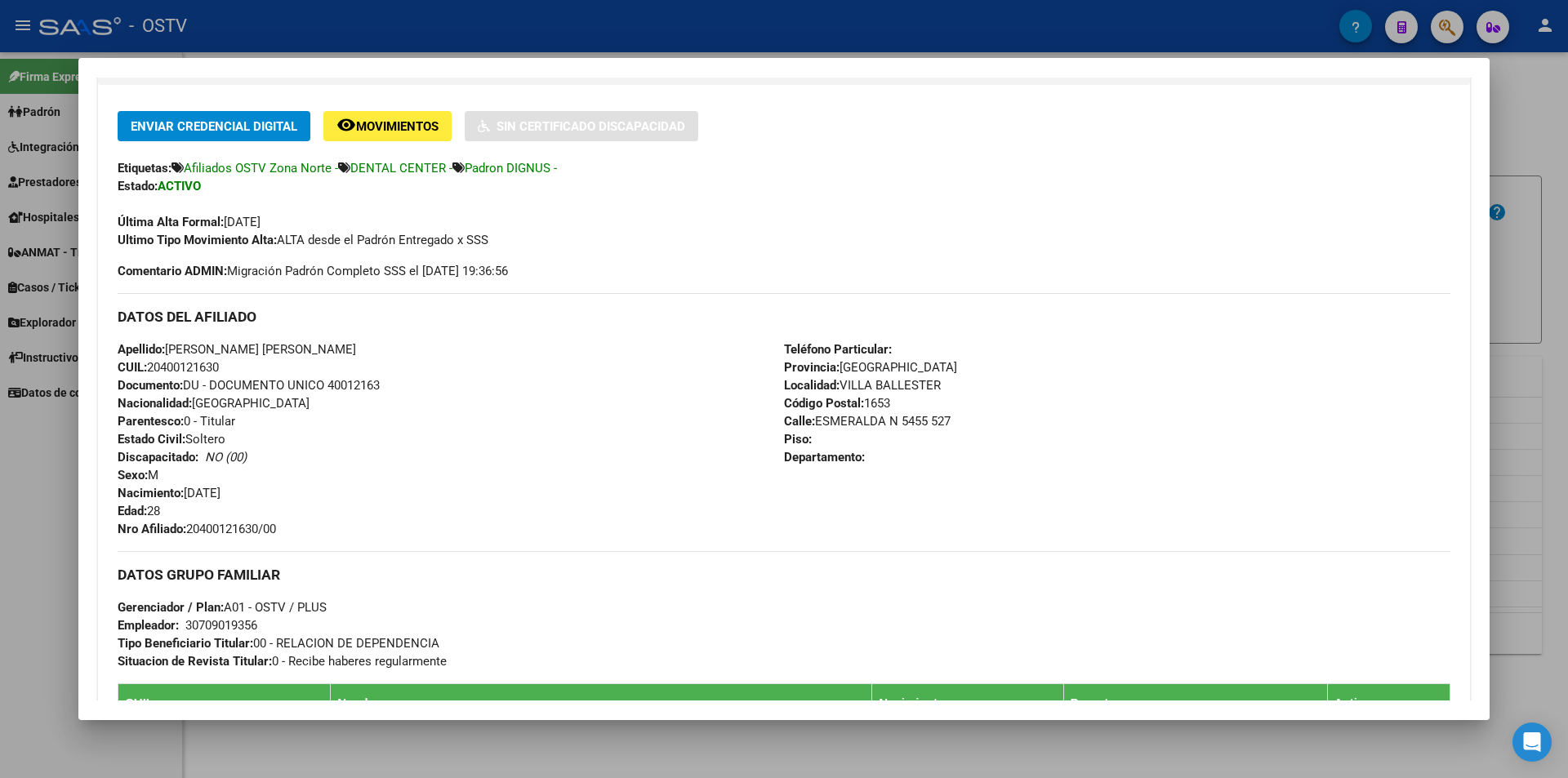
copy span "20400121630/00"
click at [420, 40] on div at bounding box center [784, 389] width 1568 height 778
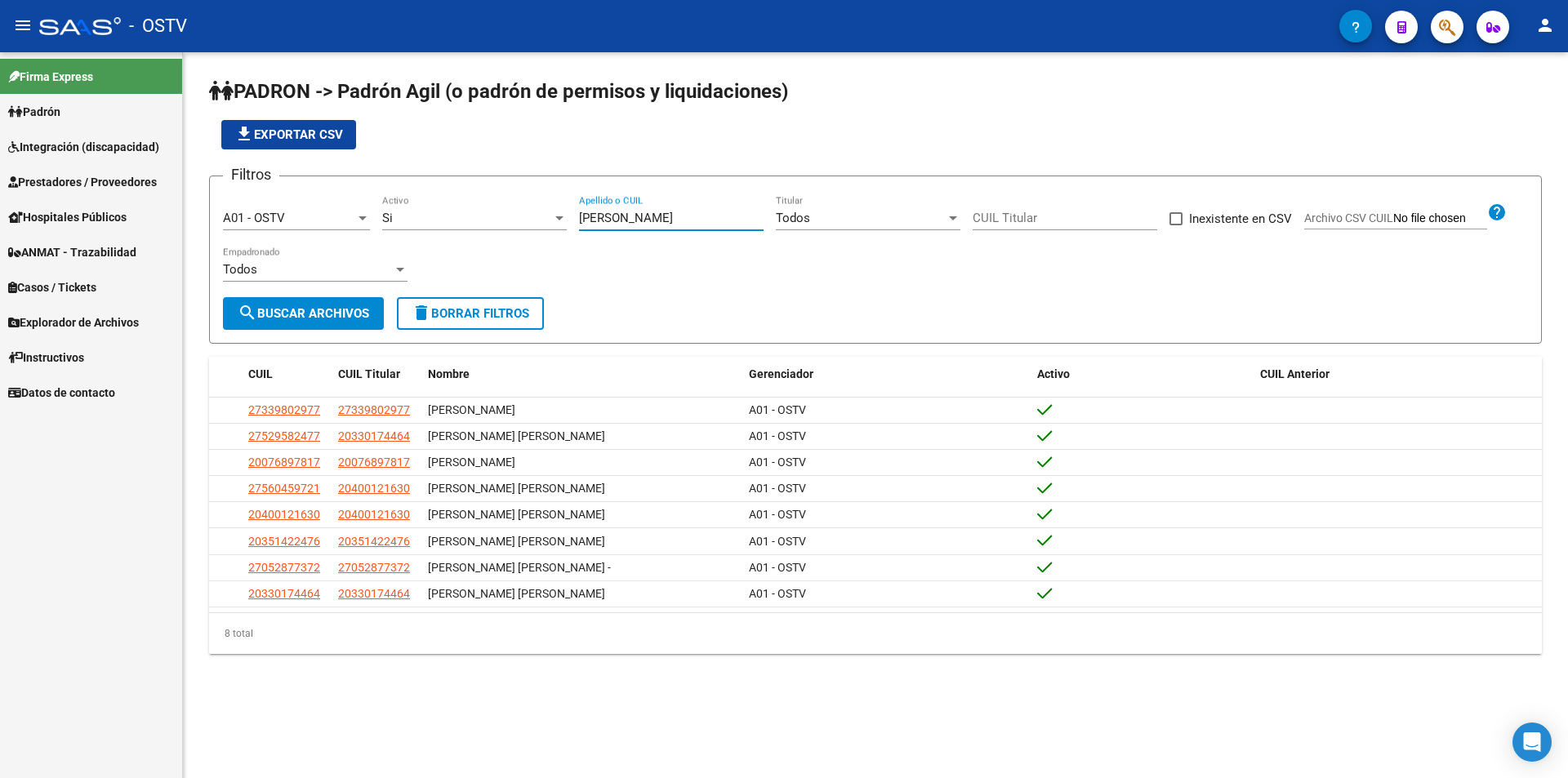
drag, startPoint x: 612, startPoint y: 213, endPoint x: 478, endPoint y: 213, distance: 134.0
click at [480, 213] on div "Filtros A01 - OSTV Seleccionar Gerenciador Si Activo [PERSON_NAME] Apellido o C…" at bounding box center [875, 243] width 1305 height 108
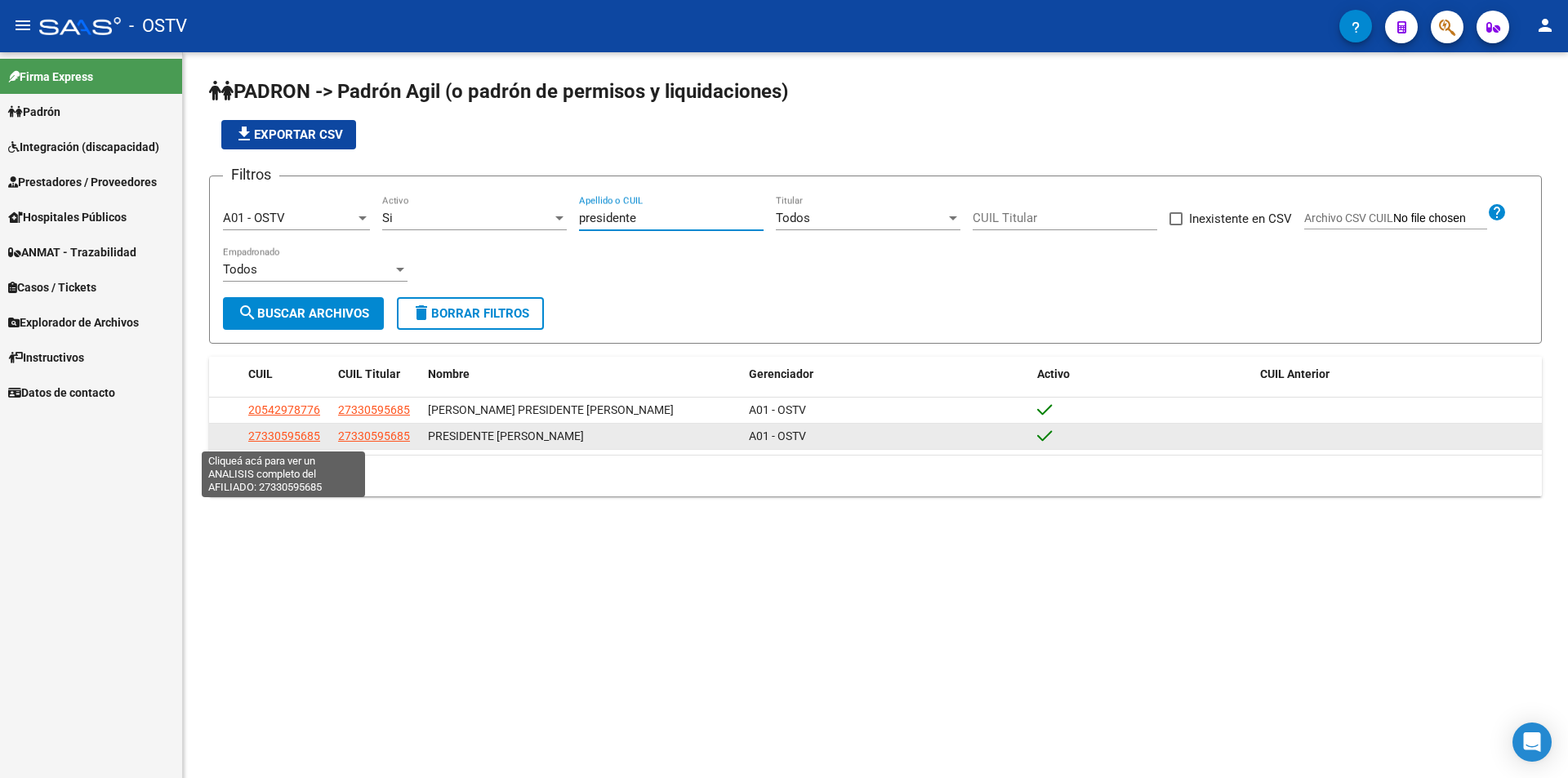
type input "presidente"
click at [286, 438] on span "27330595685" at bounding box center [284, 436] width 72 height 13
type textarea "27330595685"
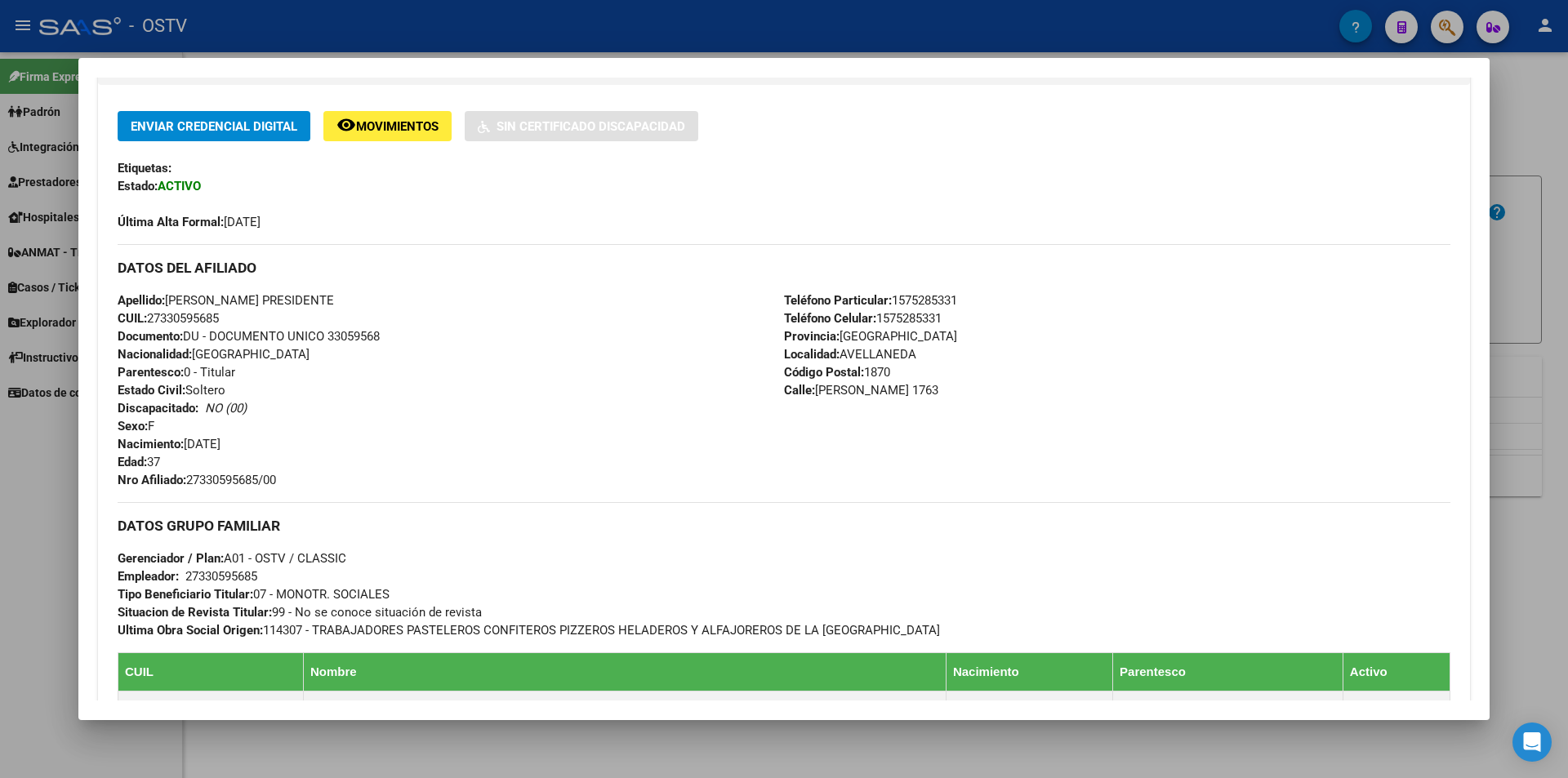
drag, startPoint x: 192, startPoint y: 483, endPoint x: 299, endPoint y: 481, distance: 107.0
click at [299, 481] on div "Apellido: [PERSON_NAME] PRESIDENTE CUIL: 27330595685 Documento: DU - DOCUMENTO …" at bounding box center [451, 390] width 666 height 198
copy span "27330595685/00"
drag, startPoint x: 516, startPoint y: 32, endPoint x: 543, endPoint y: 71, distance: 47.4
click at [516, 31] on div at bounding box center [784, 389] width 1568 height 778
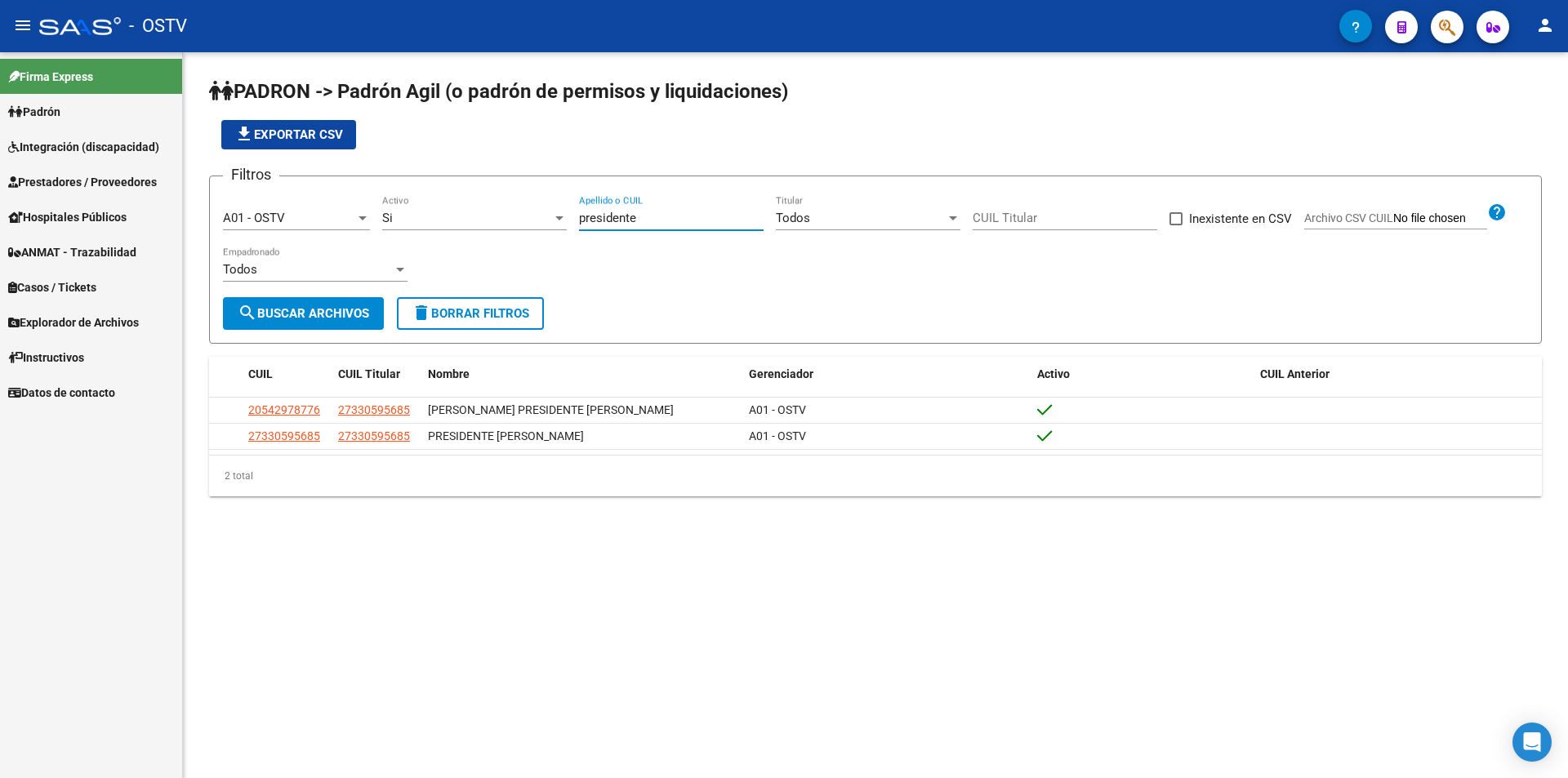
drag, startPoint x: 640, startPoint y: 215, endPoint x: 485, endPoint y: 215, distance: 155.0
click at [485, 215] on div "Filtros A01 - OSTV Seleccionar Gerenciador Si Activo presidente [PERSON_NAME] o…" at bounding box center [875, 243] width 1305 height 108
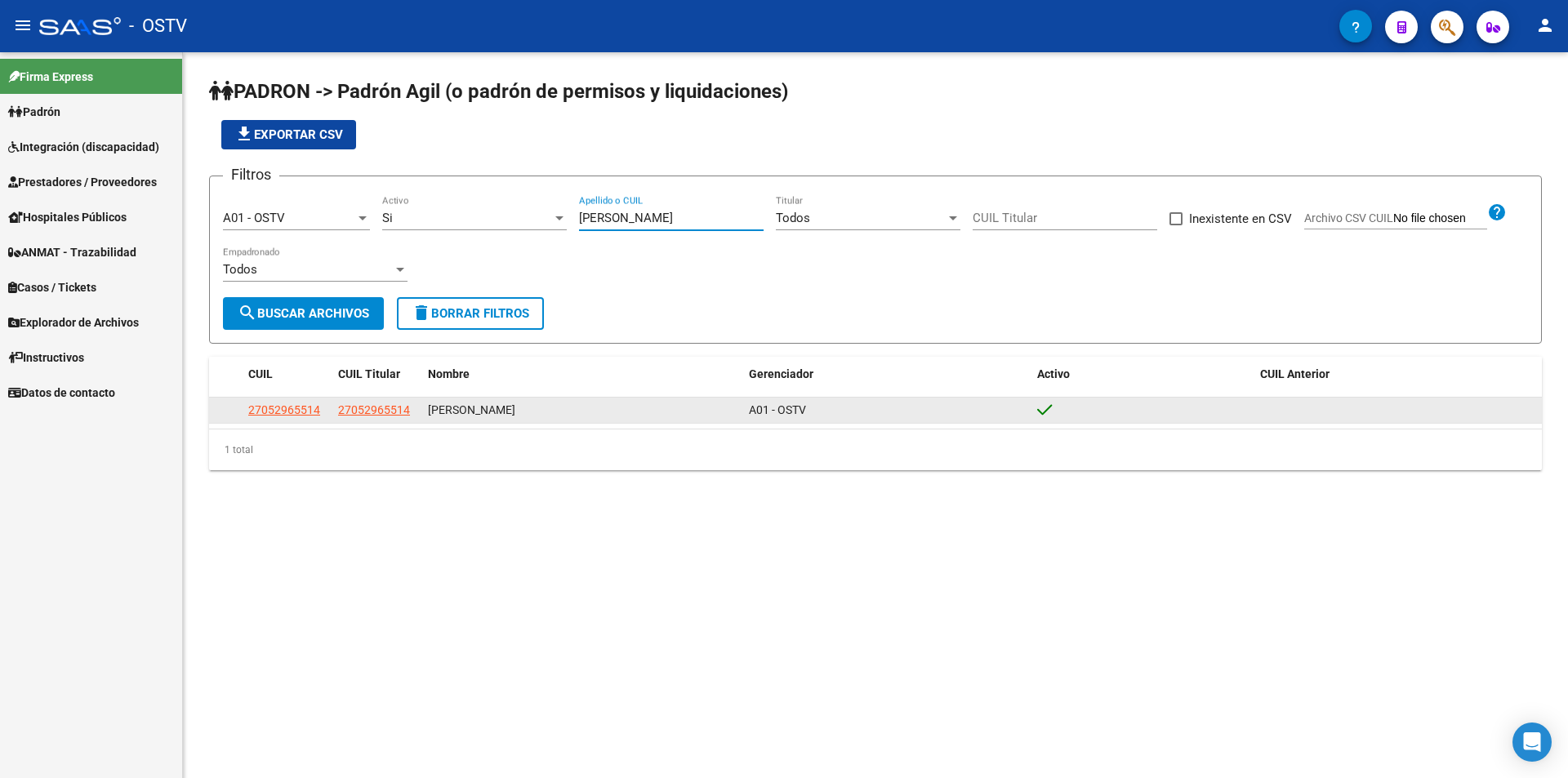
type input "[PERSON_NAME]"
click at [287, 406] on span "27052965514" at bounding box center [284, 410] width 72 height 13
type textarea "27052965514"
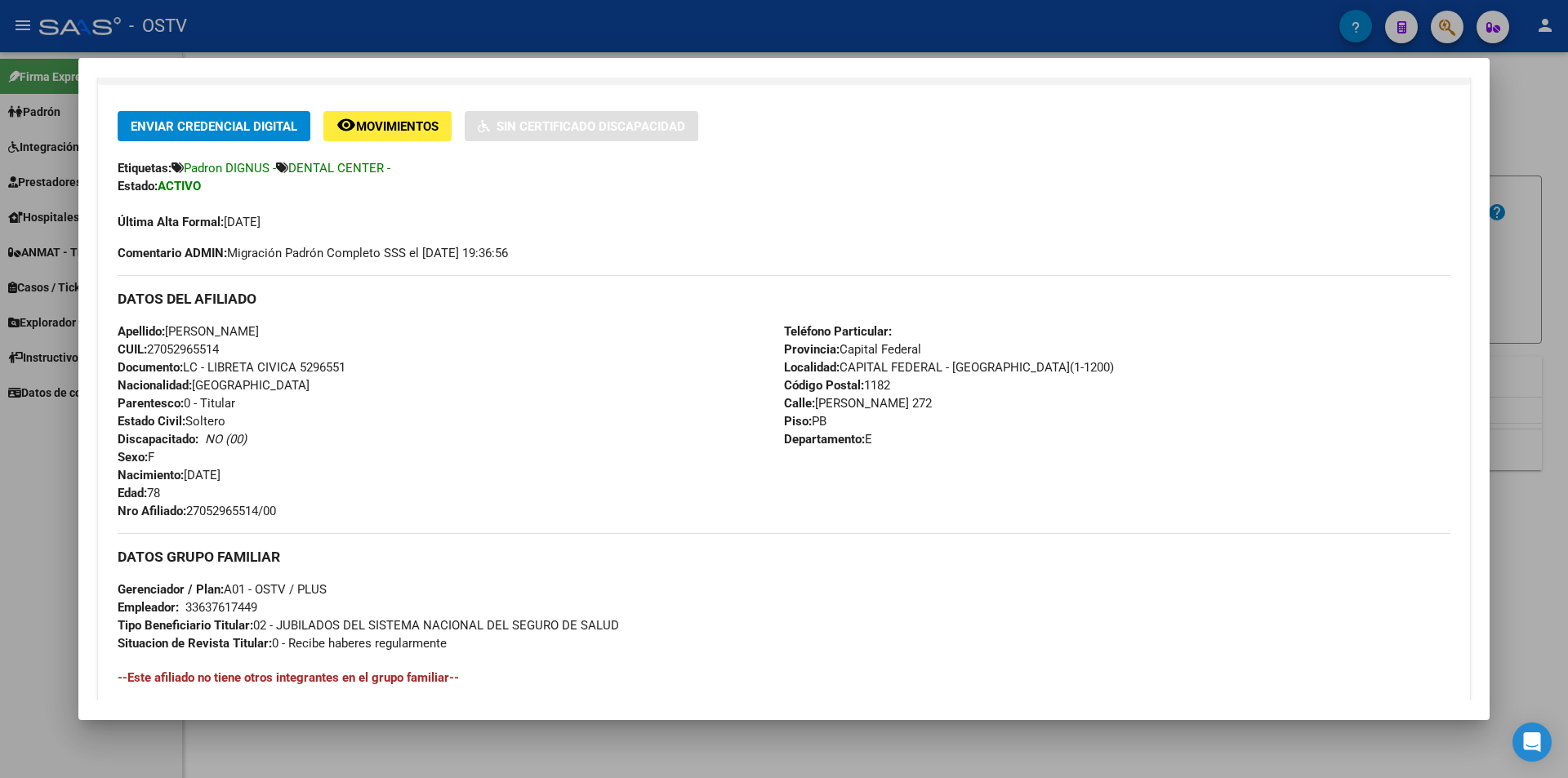
drag, startPoint x: 191, startPoint y: 510, endPoint x: 313, endPoint y: 519, distance: 122.3
click at [313, 519] on div "Apellido: [PERSON_NAME] CUIL: 27052965514 Documento: LC - LIBRETA CIVICA 529655…" at bounding box center [451, 422] width 666 height 198
copy span "27052965514/00"
click at [414, 40] on div at bounding box center [784, 389] width 1568 height 778
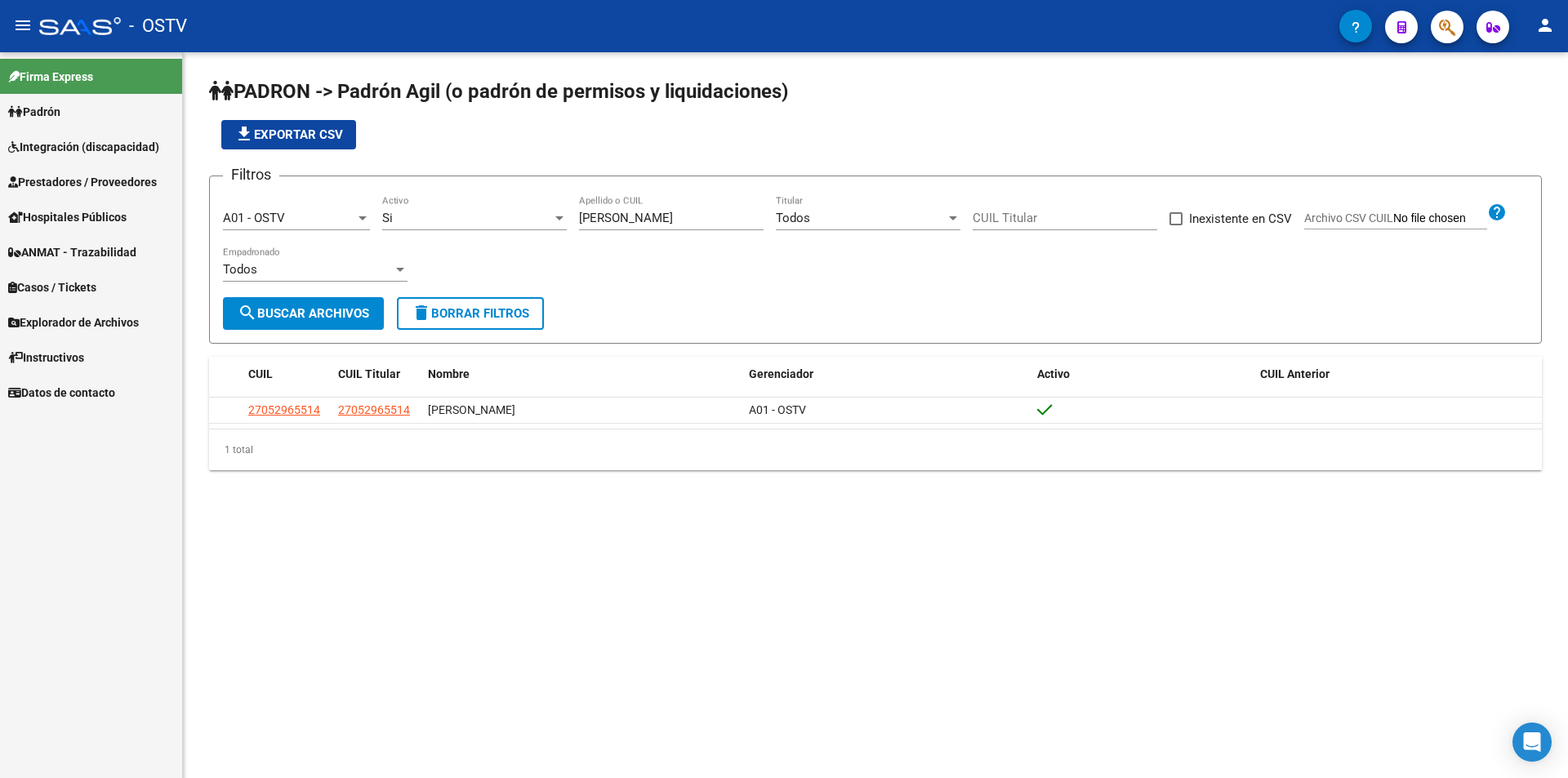
drag, startPoint x: 636, startPoint y: 220, endPoint x: 404, endPoint y: 227, distance: 232.1
click at [407, 227] on div "Filtros A01 - OSTV Seleccionar Gerenciador Si Activo [PERSON_NAME] Apellido o C…" at bounding box center [875, 243] width 1305 height 108
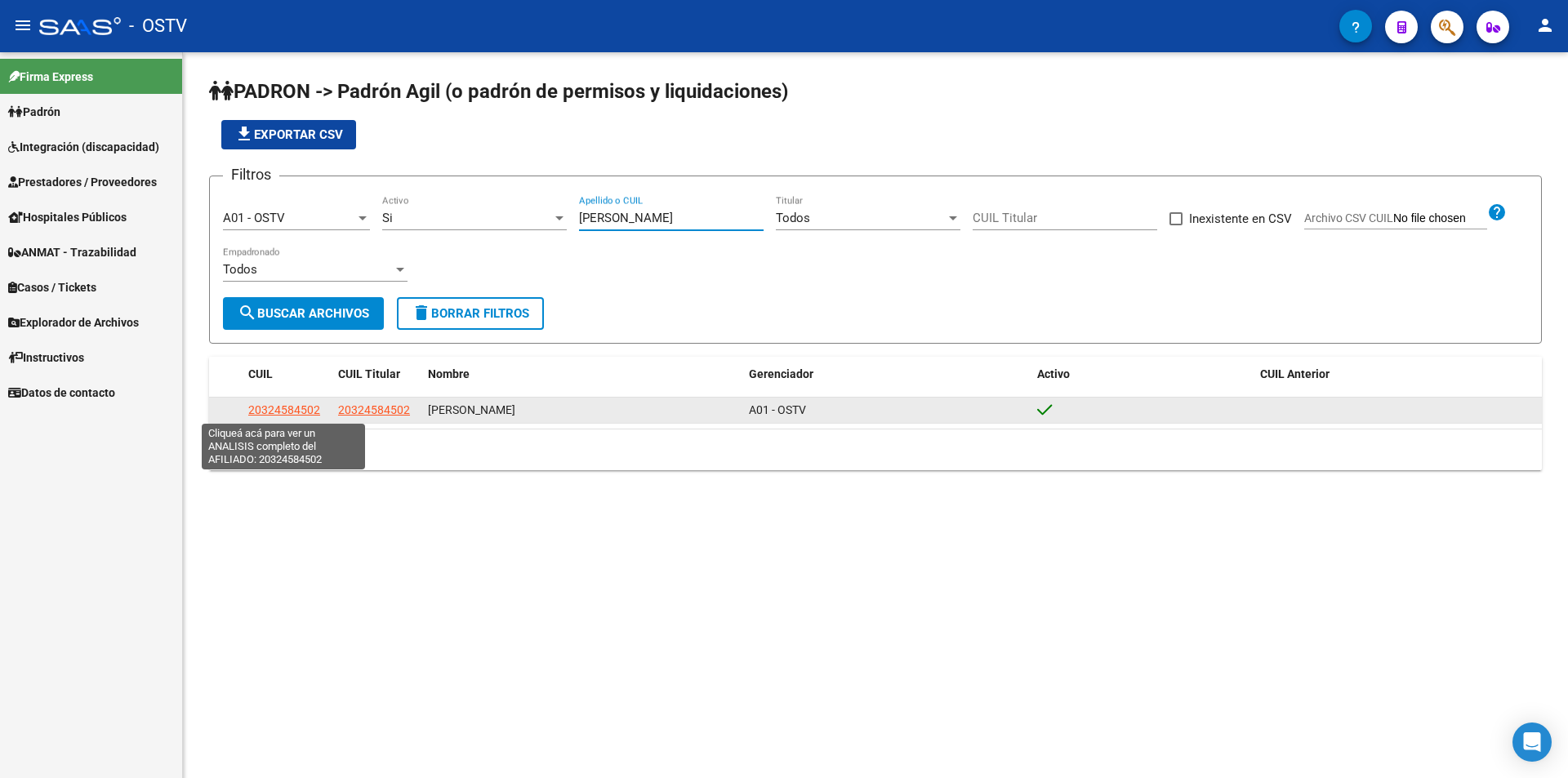
type input "[PERSON_NAME]"
click at [304, 415] on span "20324584502" at bounding box center [284, 410] width 72 height 13
type textarea "20324584502"
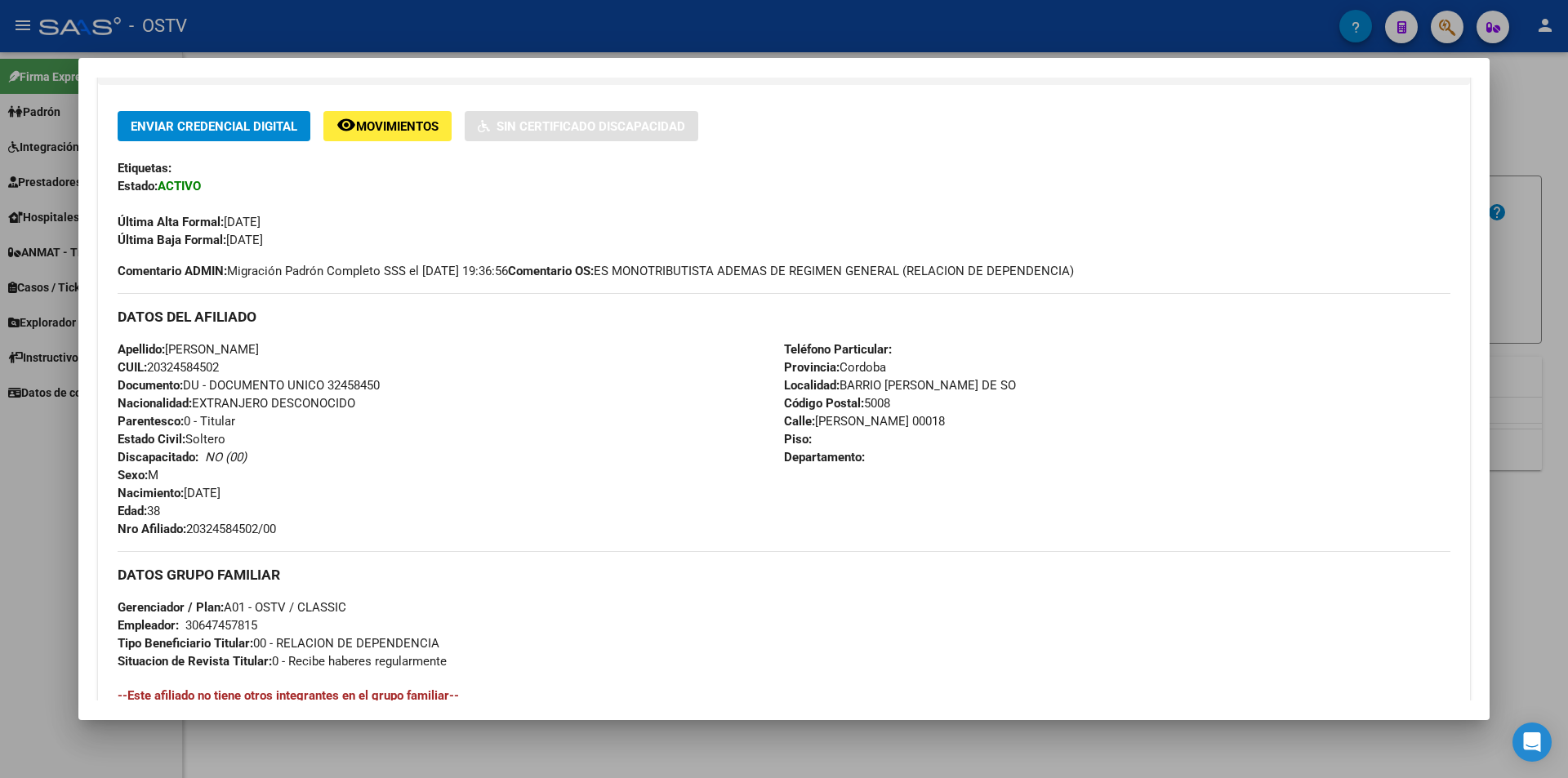
drag, startPoint x: 191, startPoint y: 529, endPoint x: 290, endPoint y: 532, distance: 99.0
click at [290, 532] on div "Apellido: [PERSON_NAME] CUIL: 20324584502 Documento: DU - DOCUMENTO UNICO 32458…" at bounding box center [451, 440] width 666 height 198
copy span "20324584502/00"
click at [420, 41] on div at bounding box center [784, 389] width 1568 height 778
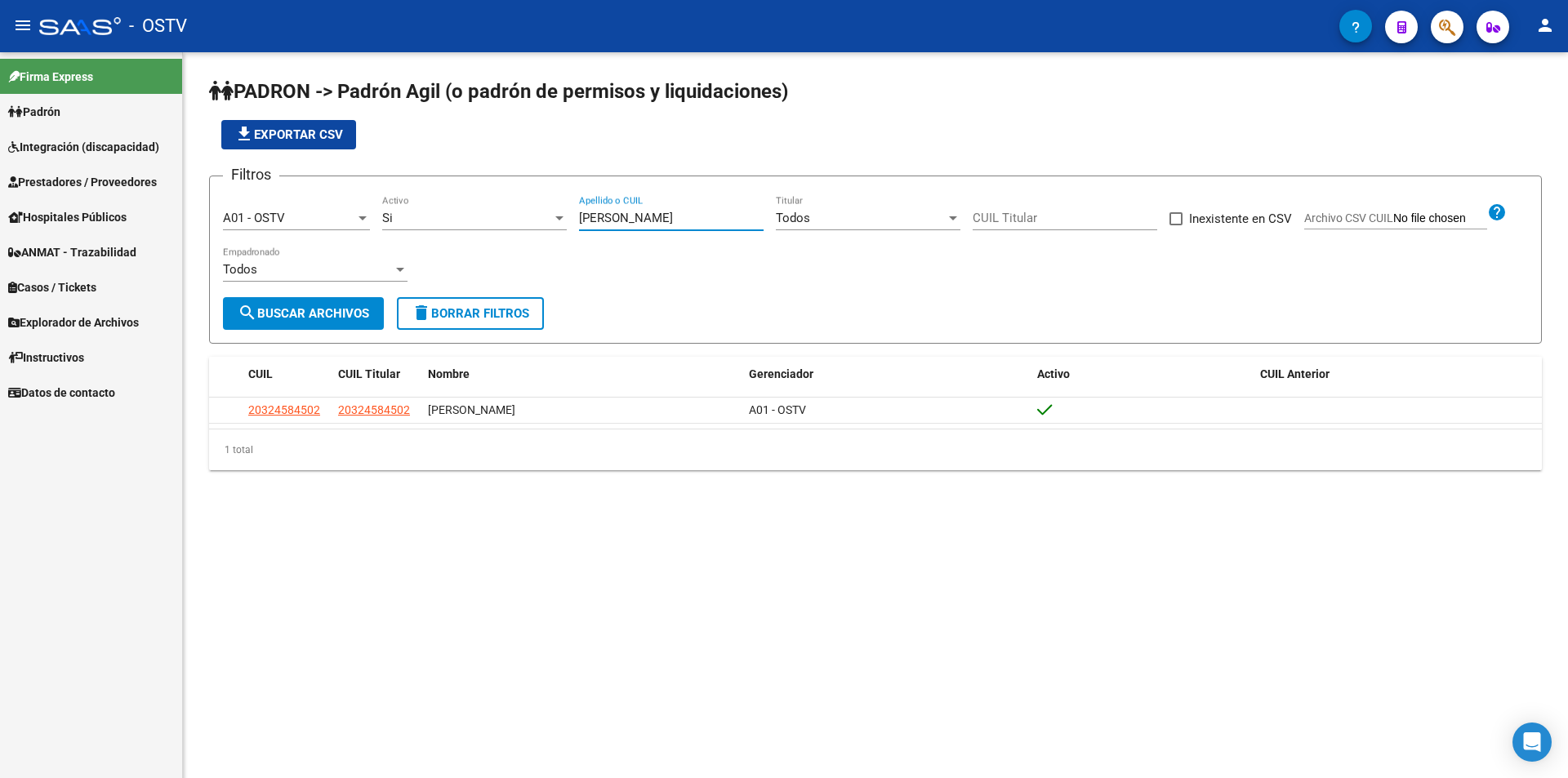
drag, startPoint x: 612, startPoint y: 219, endPoint x: 508, endPoint y: 220, distance: 104.0
click at [516, 220] on div "Filtros A01 - OSTV Seleccionar Gerenciador Si Activo [PERSON_NAME] Apellido o C…" at bounding box center [875, 243] width 1305 height 108
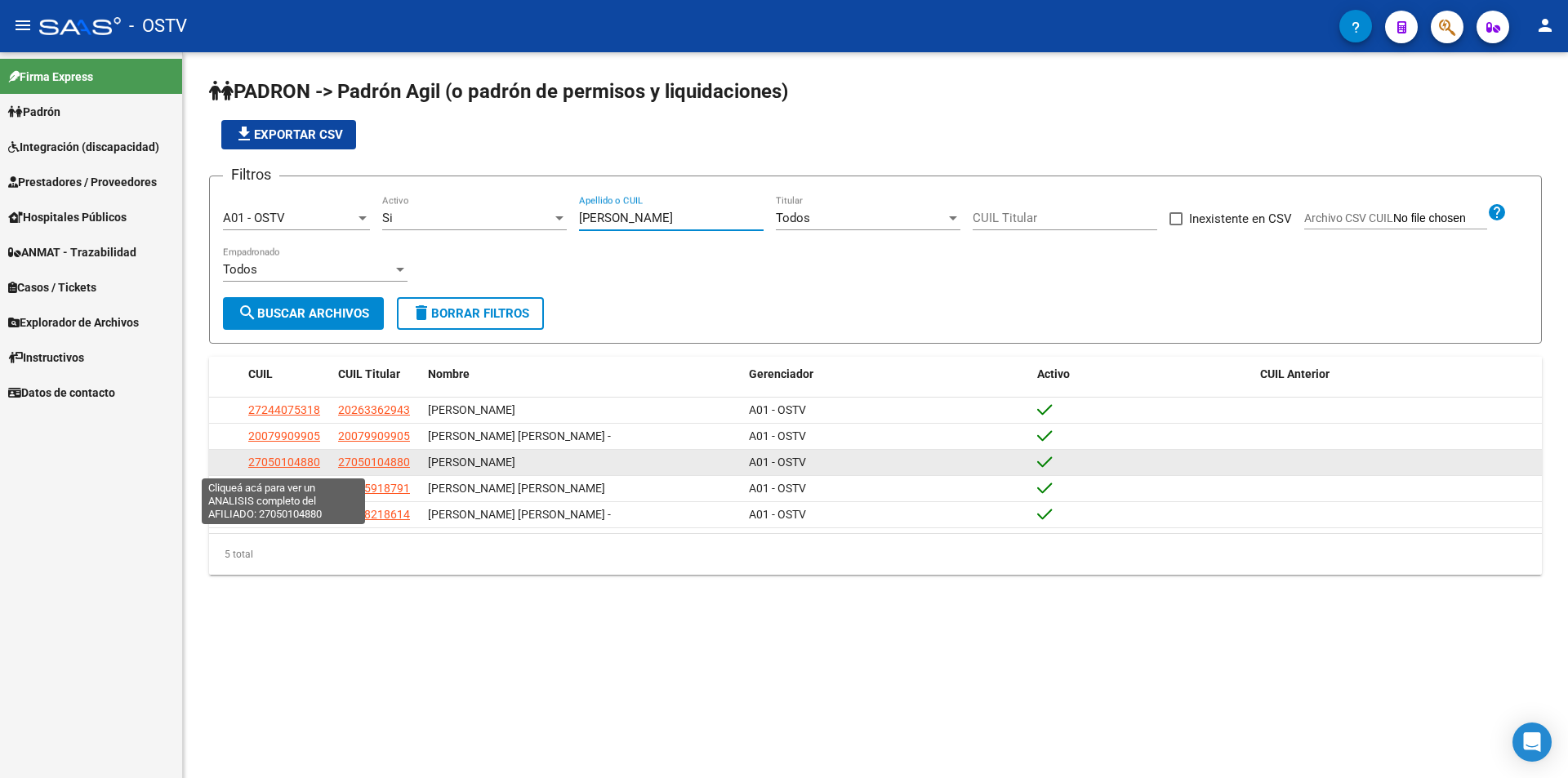
type input "[PERSON_NAME]"
click at [277, 464] on span "27050104880" at bounding box center [284, 462] width 72 height 13
type textarea "27050104880"
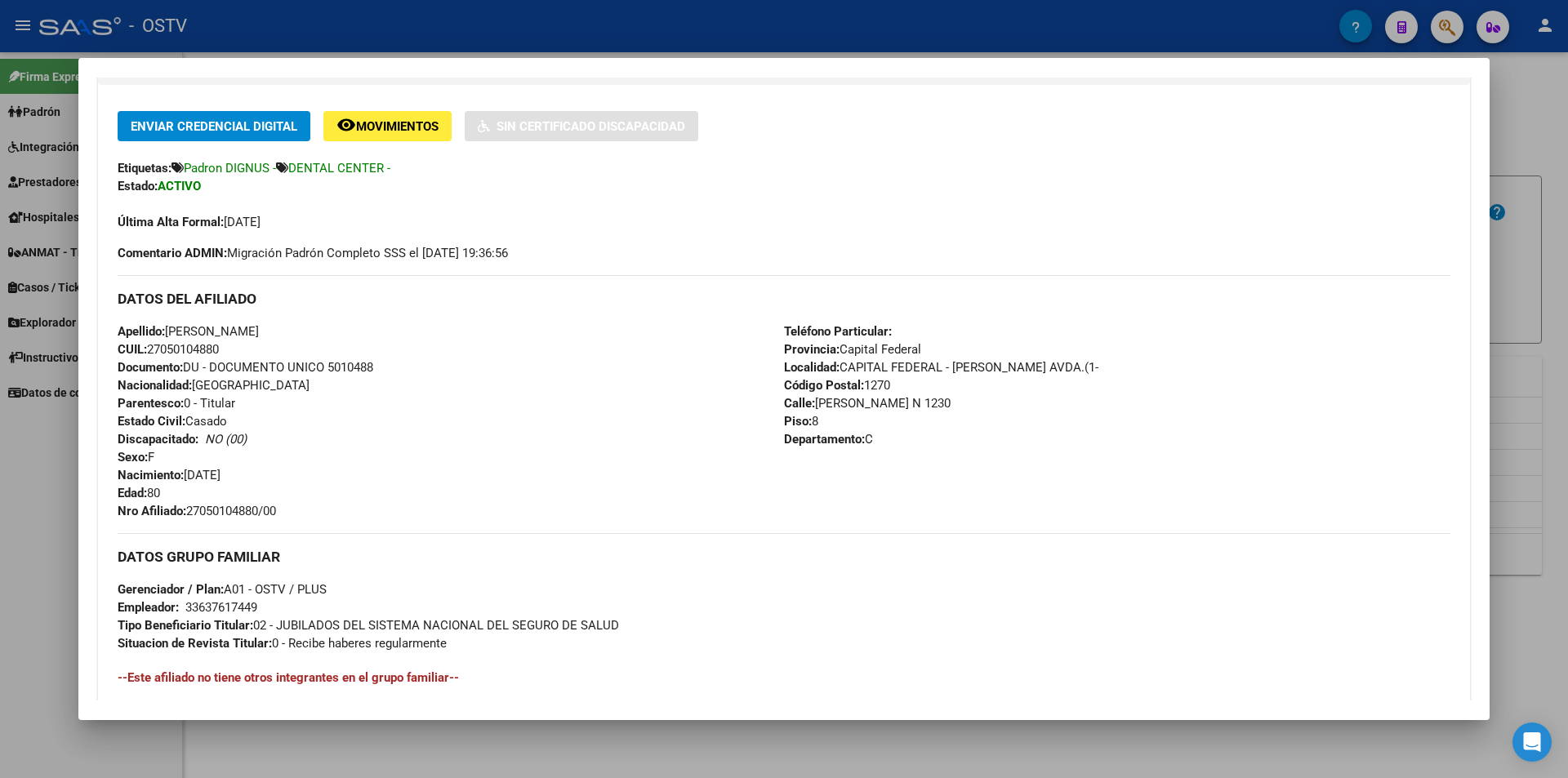
drag, startPoint x: 189, startPoint y: 512, endPoint x: 285, endPoint y: 517, distance: 96.1
click at [285, 517] on div "Apellido: [PERSON_NAME] CUIL: 27050104880 Documento: DU - DOCUMENTO UNICO 50104…" at bounding box center [451, 422] width 666 height 198
click at [381, 438] on div "Apellido: [PERSON_NAME] CUIL: 27050104880 Documento: DU - DOCUMENTO UNICO 50104…" at bounding box center [451, 422] width 666 height 198
click at [428, 33] on div at bounding box center [784, 389] width 1568 height 778
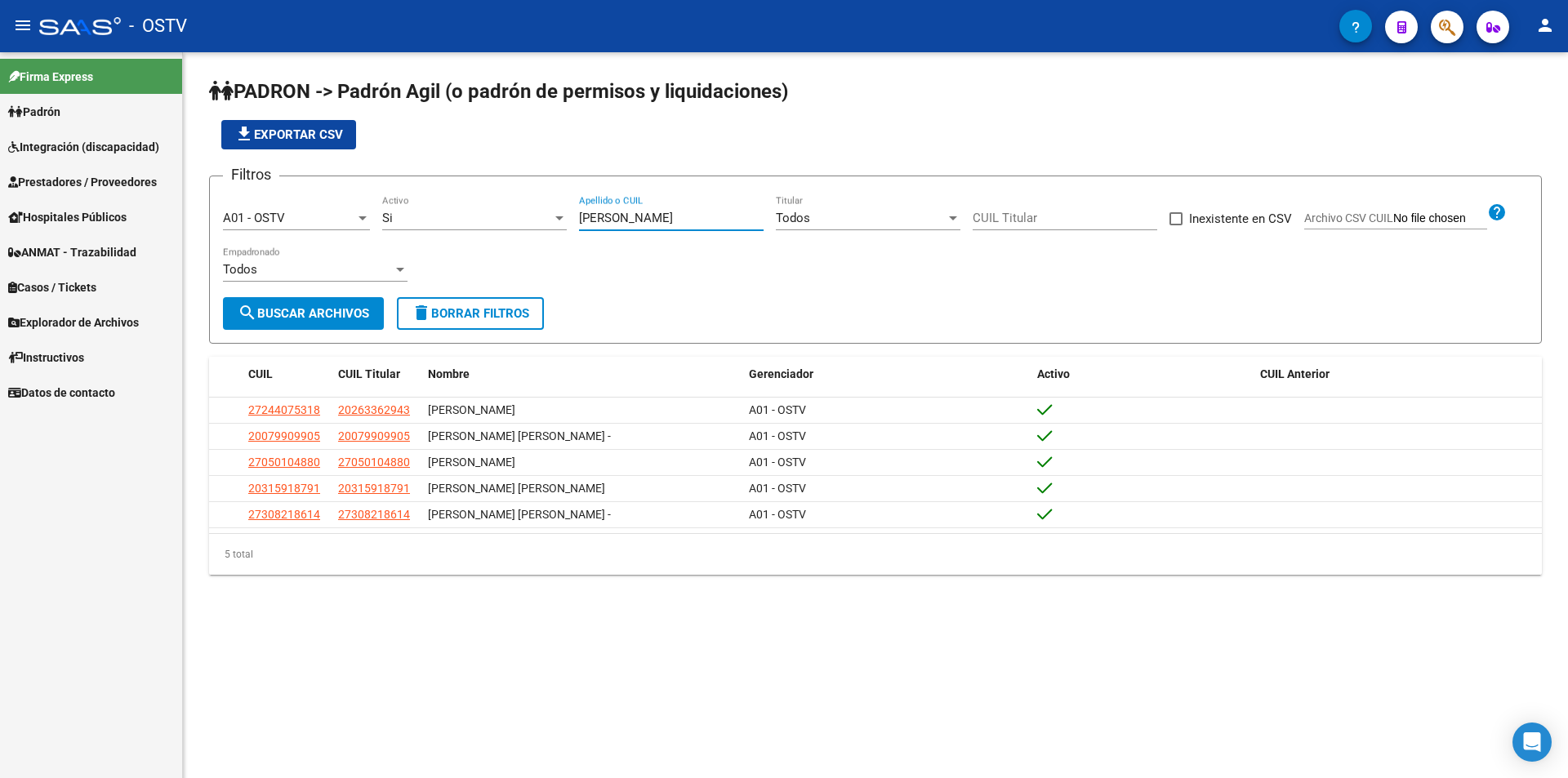
drag, startPoint x: 624, startPoint y: 218, endPoint x: 437, endPoint y: 207, distance: 187.3
click at [446, 209] on div "Filtros A01 - OSTV Seleccionar Gerenciador Si Activo [PERSON_NAME] Apellido o C…" at bounding box center [875, 243] width 1305 height 108
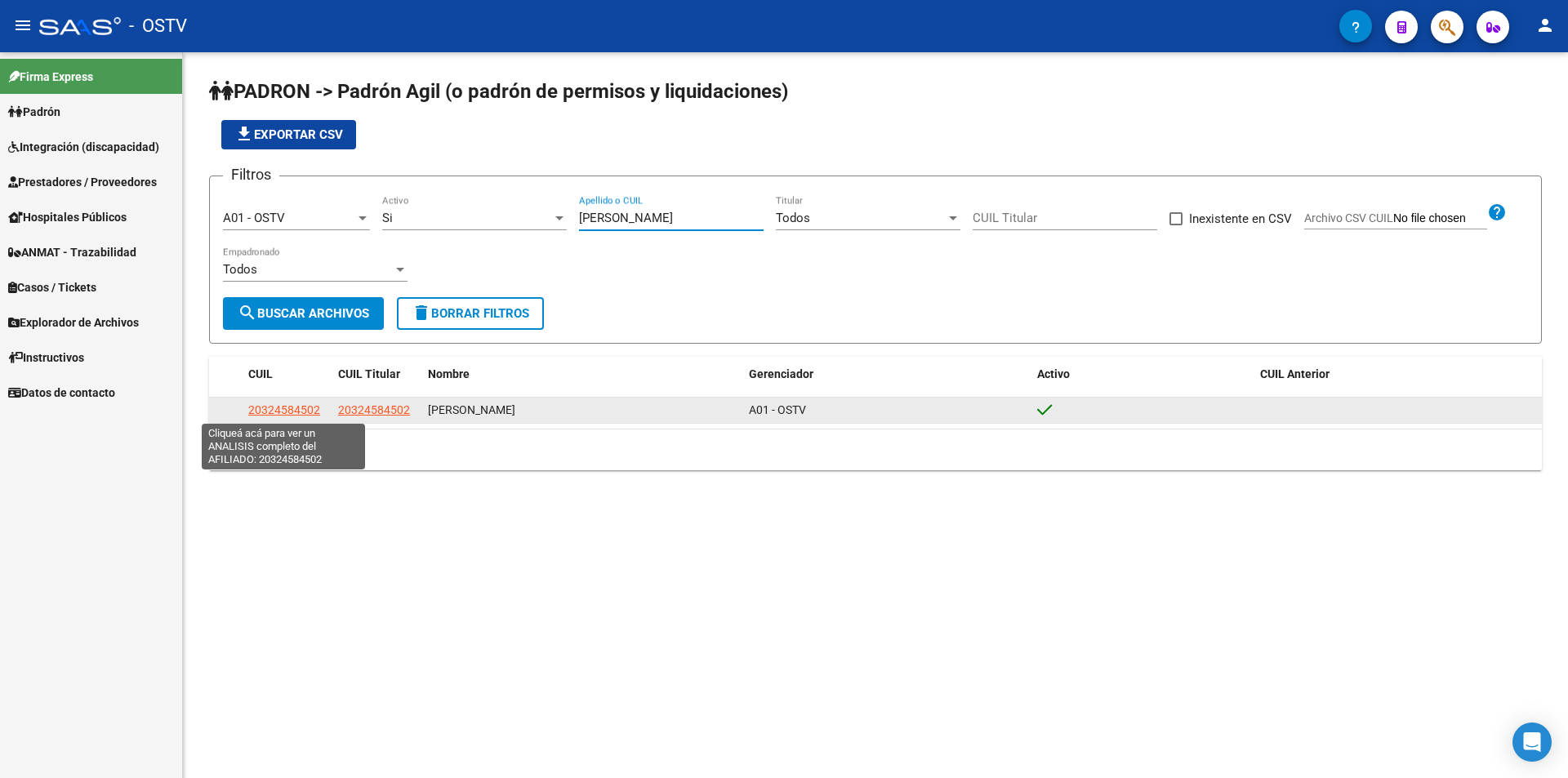
type input "[PERSON_NAME]"
click at [295, 408] on span "20324584502" at bounding box center [284, 410] width 72 height 13
type textarea "20324584502"
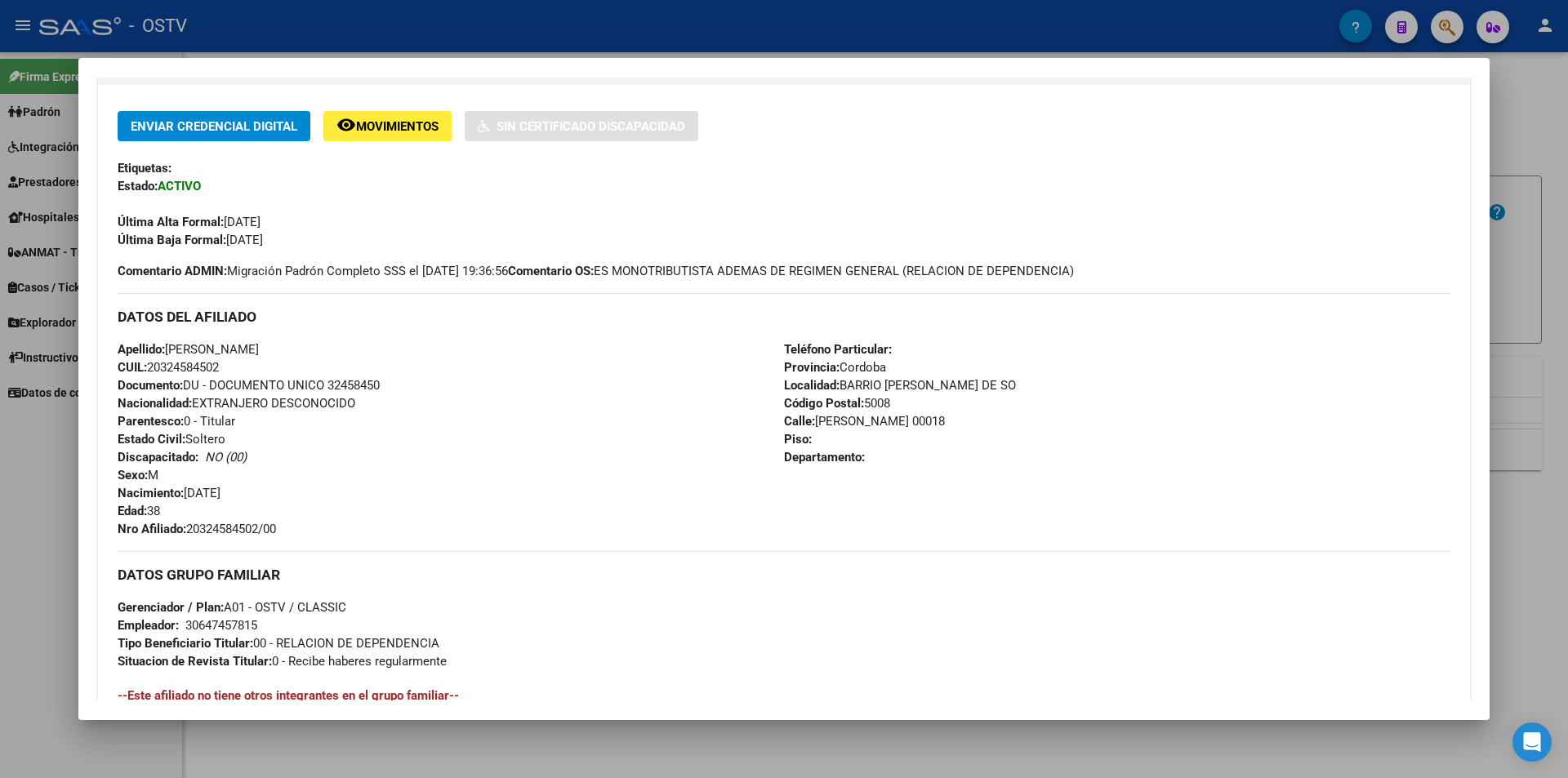
drag, startPoint x: 191, startPoint y: 526, endPoint x: 332, endPoint y: 526, distance: 141.0
click at [332, 526] on div "Apellido: [PERSON_NAME] CUIL: 20324584502 Documento: DU - DOCUMENTO UNICO 32458…" at bounding box center [451, 440] width 666 height 198
click at [463, 31] on div at bounding box center [784, 389] width 1568 height 778
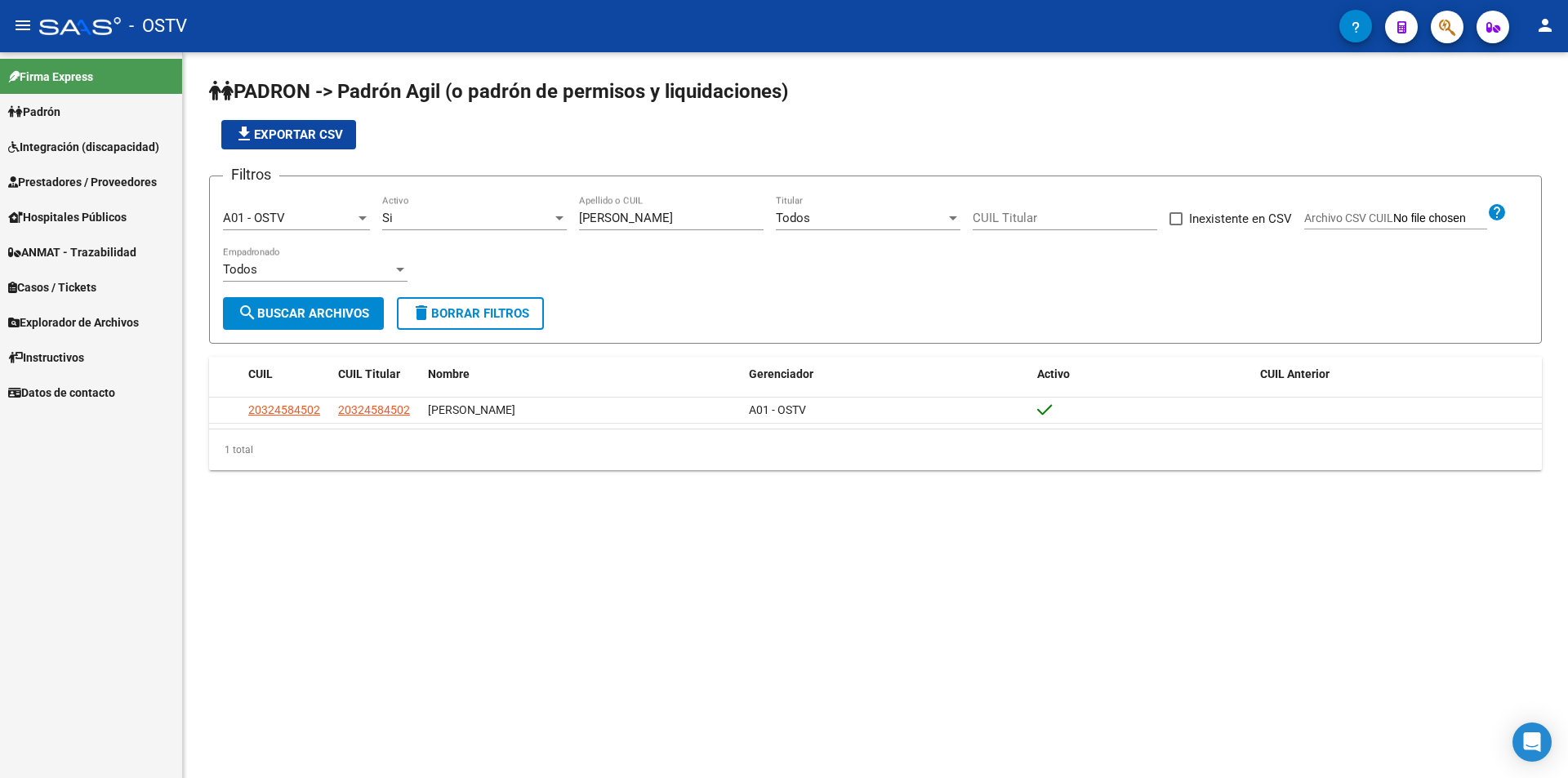
drag, startPoint x: 549, startPoint y: 220, endPoint x: 473, endPoint y: 214, distance: 76.2
click at [480, 214] on div "Filtros A01 - OSTV Seleccionar Gerenciador Si Activo [PERSON_NAME] Apellido o C…" at bounding box center [875, 243] width 1305 height 108
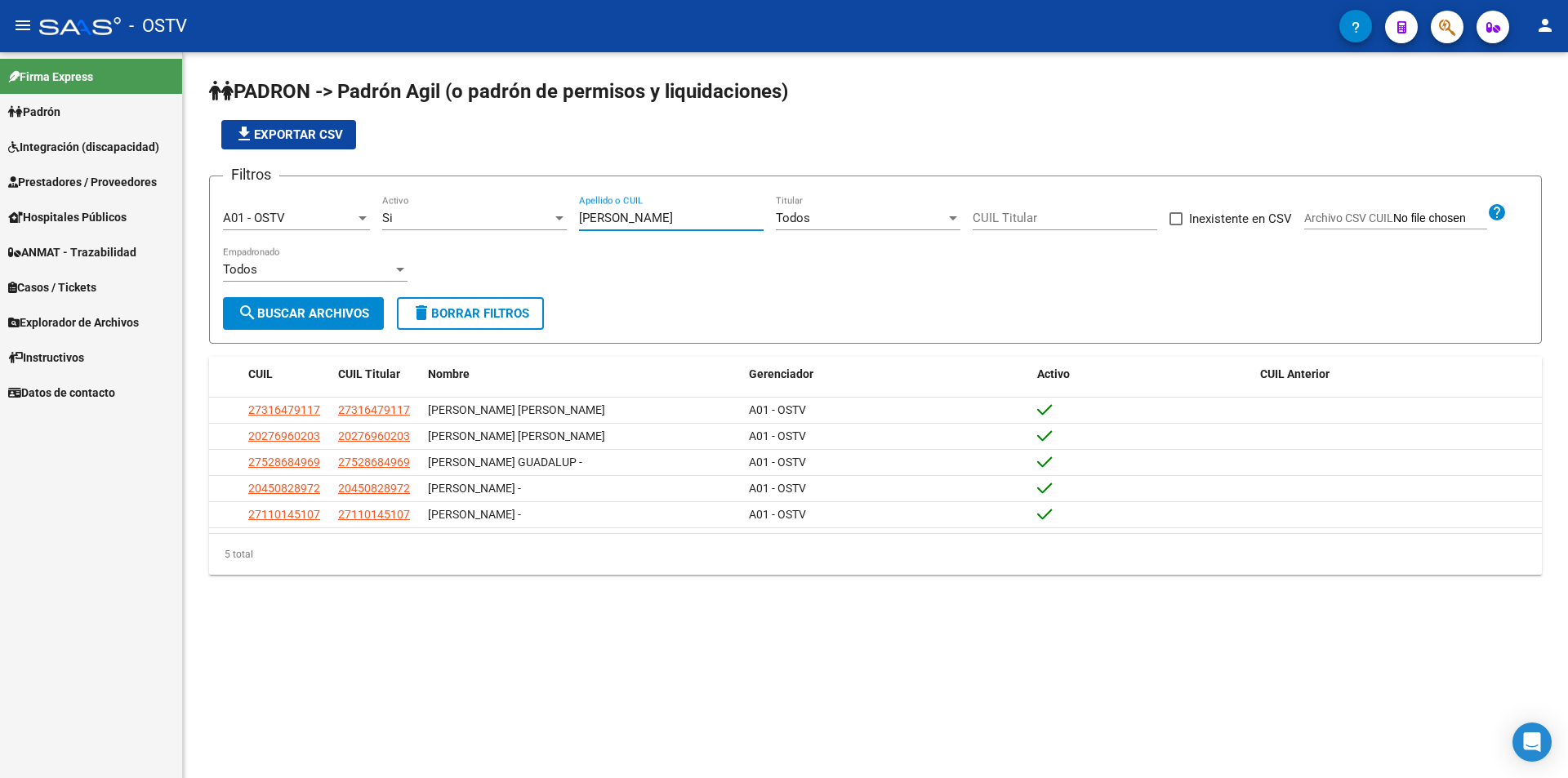
type input "[PERSON_NAME]"
click at [403, 219] on div "Si" at bounding box center [467, 218] width 170 height 15
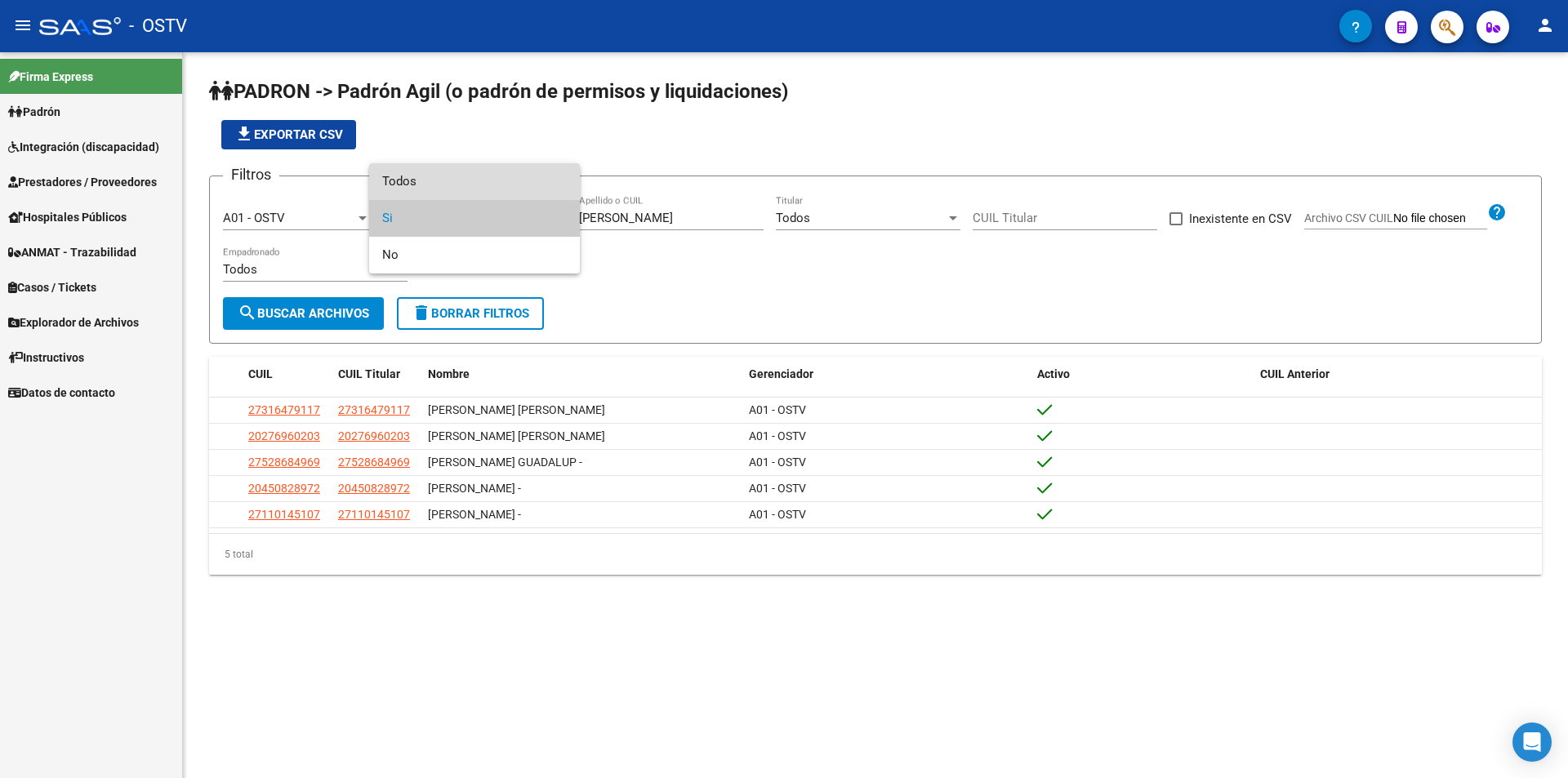
click at [419, 172] on span "Todos" at bounding box center [474, 182] width 185 height 37
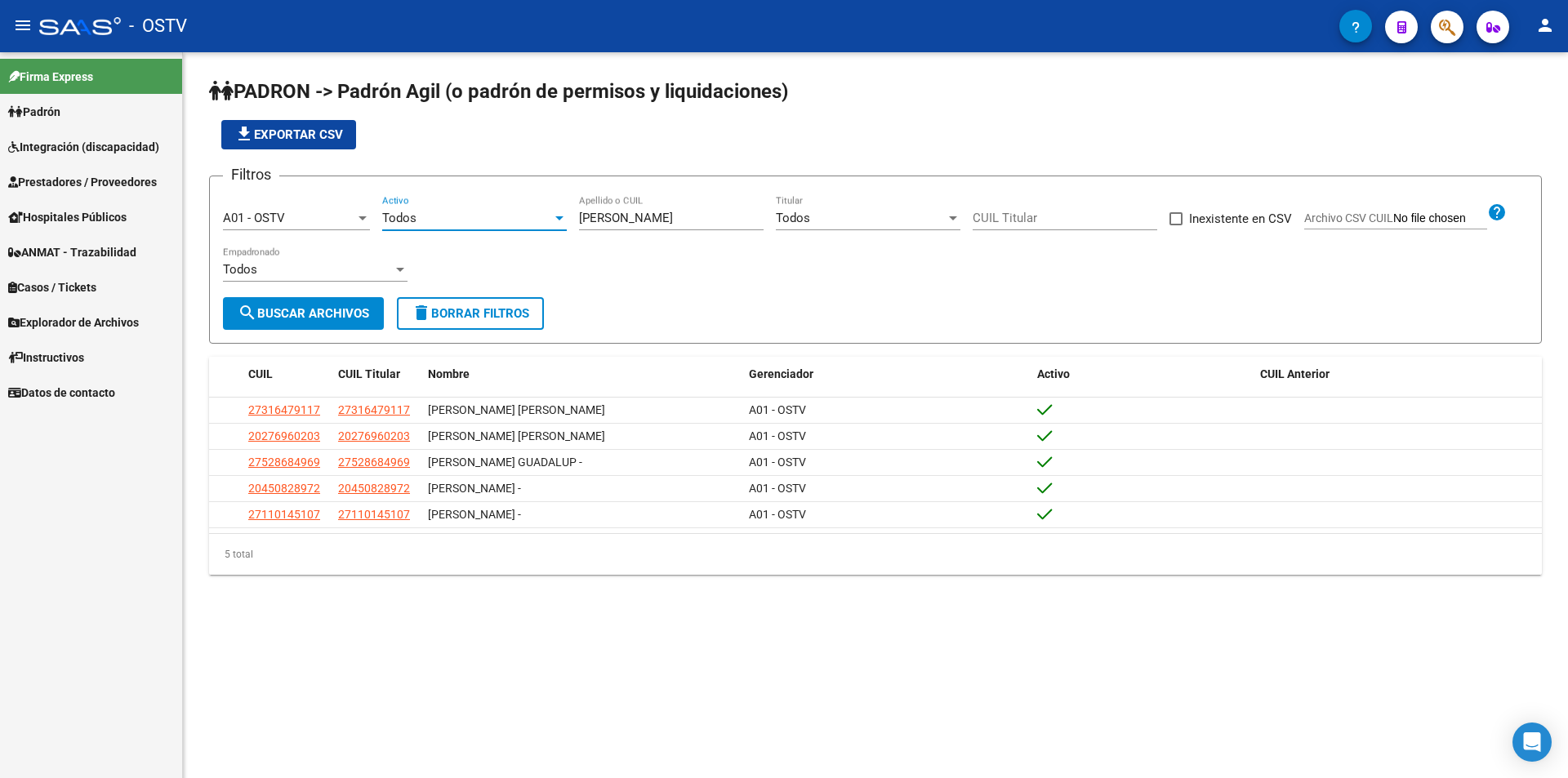
click at [309, 303] on button "search Buscar Archivos" at bounding box center [303, 314] width 161 height 33
